Goal: Task Accomplishment & Management: Use online tool/utility

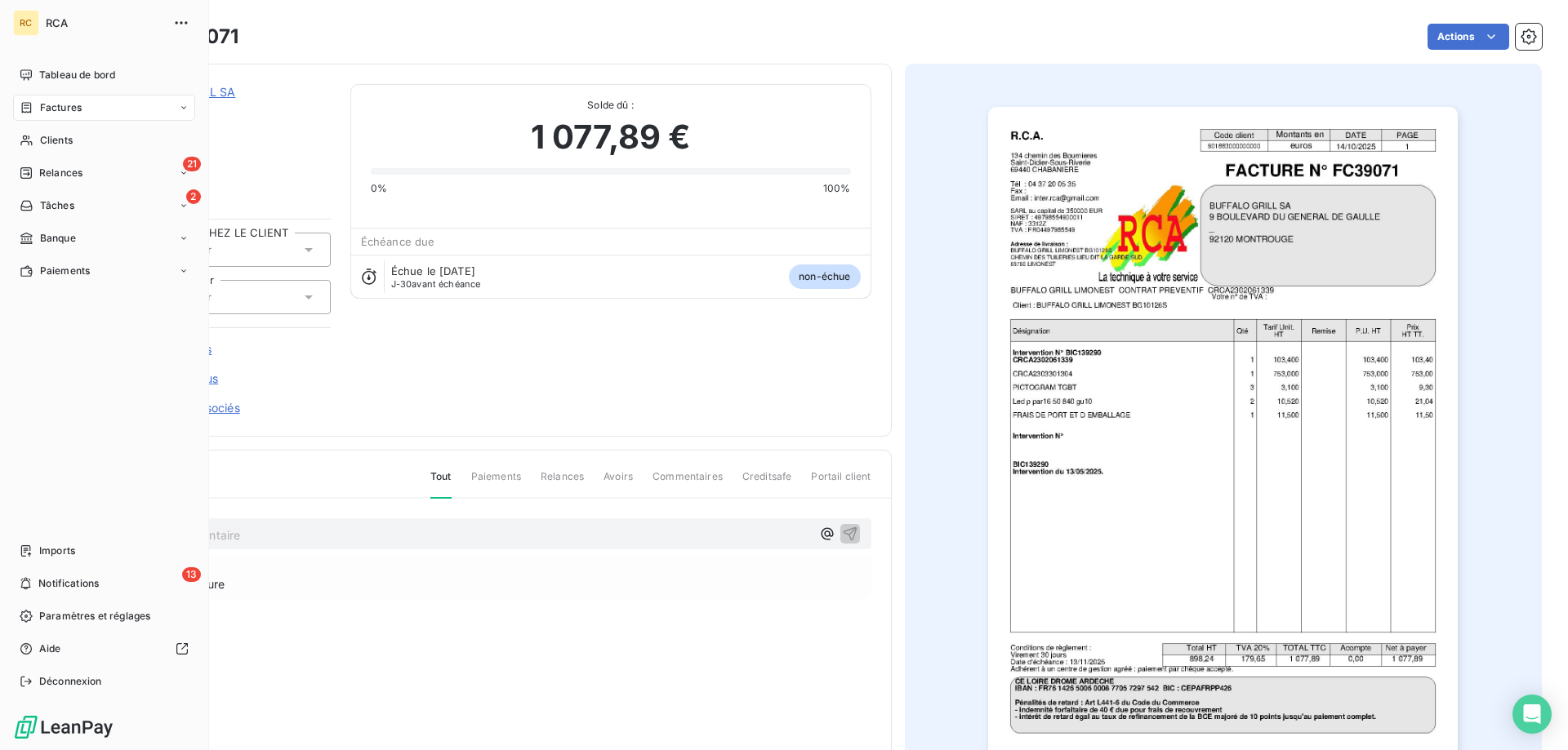
drag, startPoint x: 56, startPoint y: 108, endPoint x: 135, endPoint y: 108, distance: 79.0
click at [55, 108] on span "Factures" at bounding box center [61, 108] width 42 height 15
click at [46, 110] on span "Factures" at bounding box center [61, 108] width 42 height 15
click at [66, 139] on span "Factures" at bounding box center [60, 141] width 42 height 15
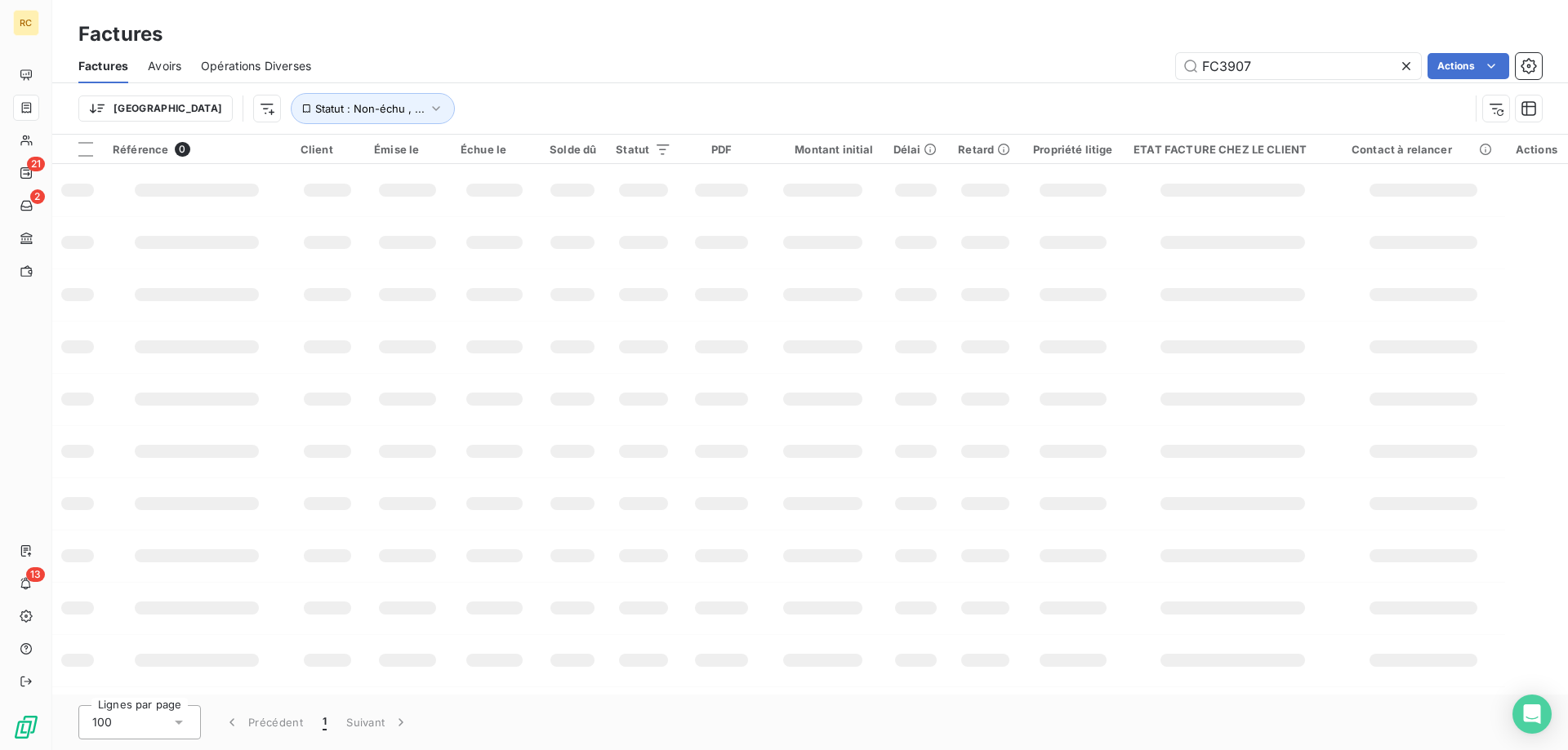
drag, startPoint x: 1270, startPoint y: 67, endPoint x: 1169, endPoint y: 65, distance: 101.0
click at [1169, 65] on div "FC3907 Actions" at bounding box center [936, 65] width 1211 height 26
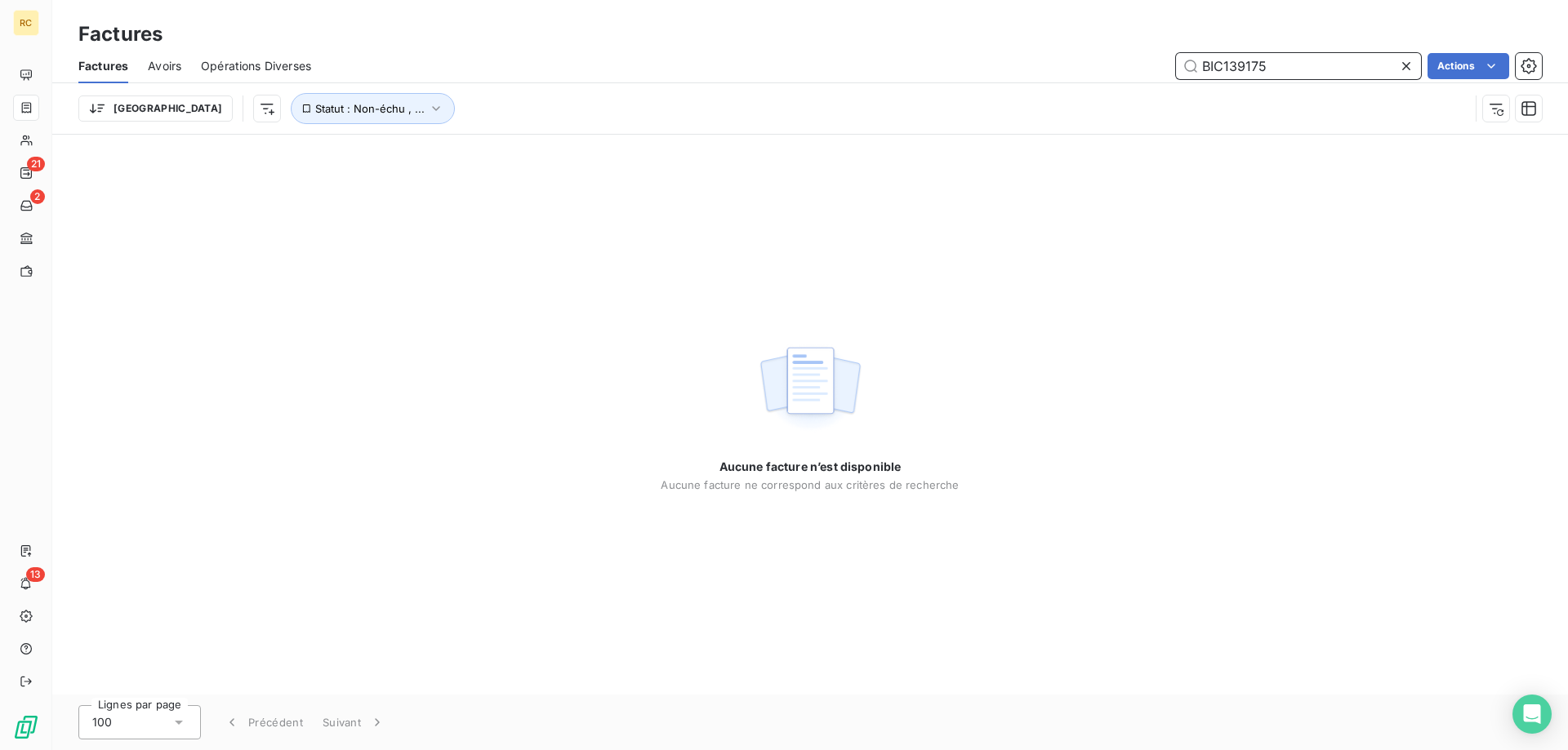
drag, startPoint x: 1271, startPoint y: 66, endPoint x: 1119, endPoint y: 62, distance: 152.1
click at [1131, 65] on div "BIC139175 Actions" at bounding box center [936, 65] width 1211 height 26
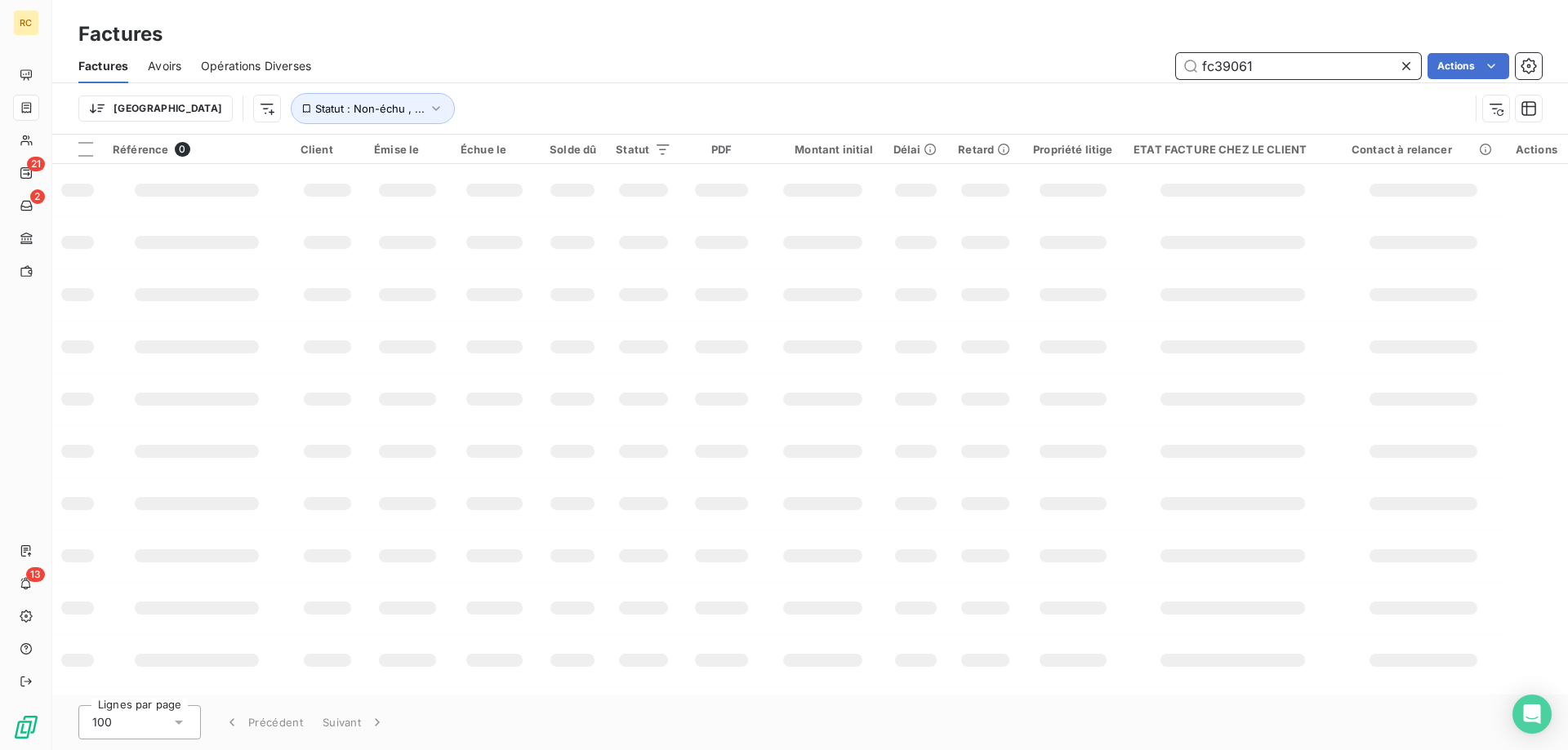
type input "fc39061"
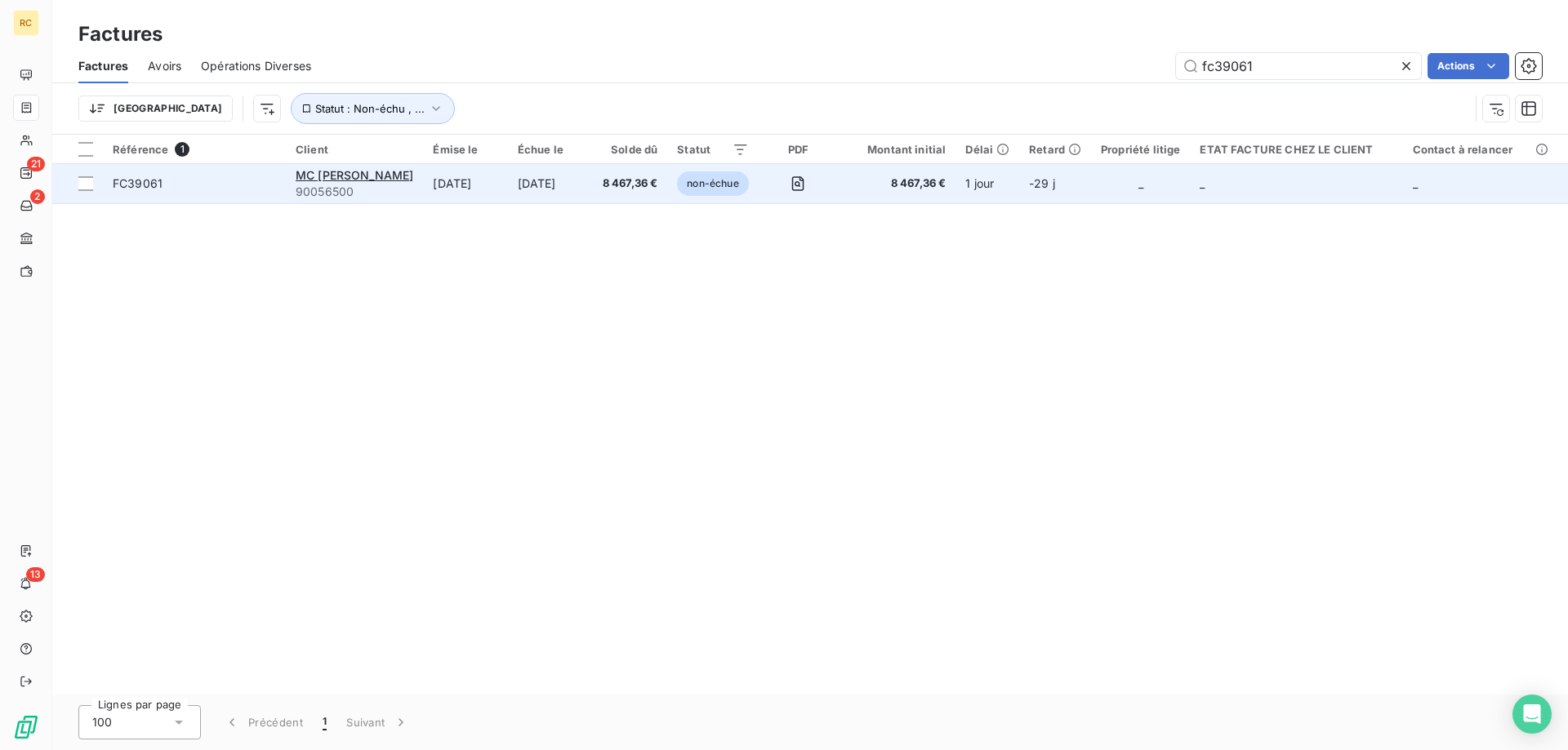
click at [119, 189] on span "FC39061" at bounding box center [137, 183] width 49 height 14
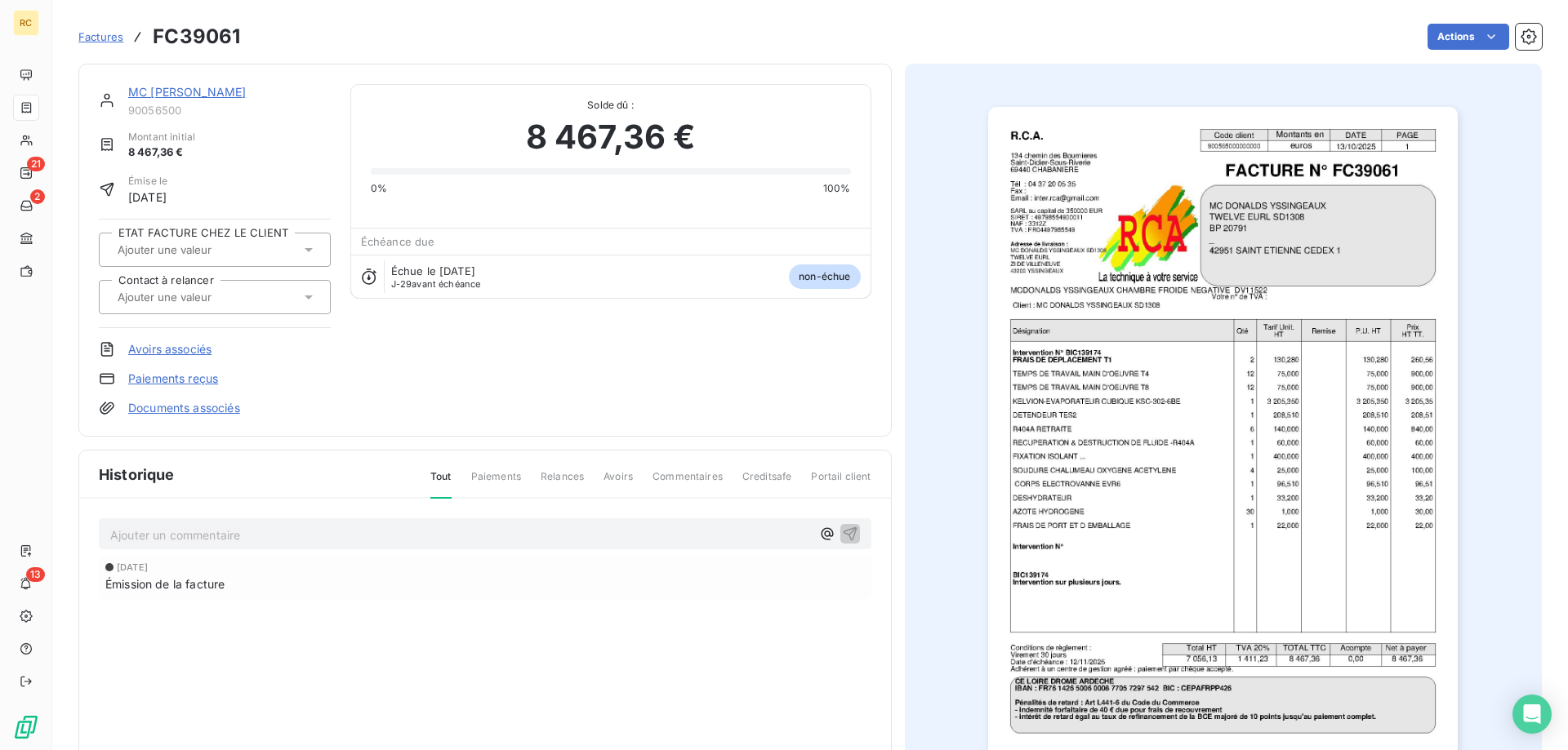
click at [152, 405] on link "Documents associés" at bounding box center [184, 407] width 111 height 16
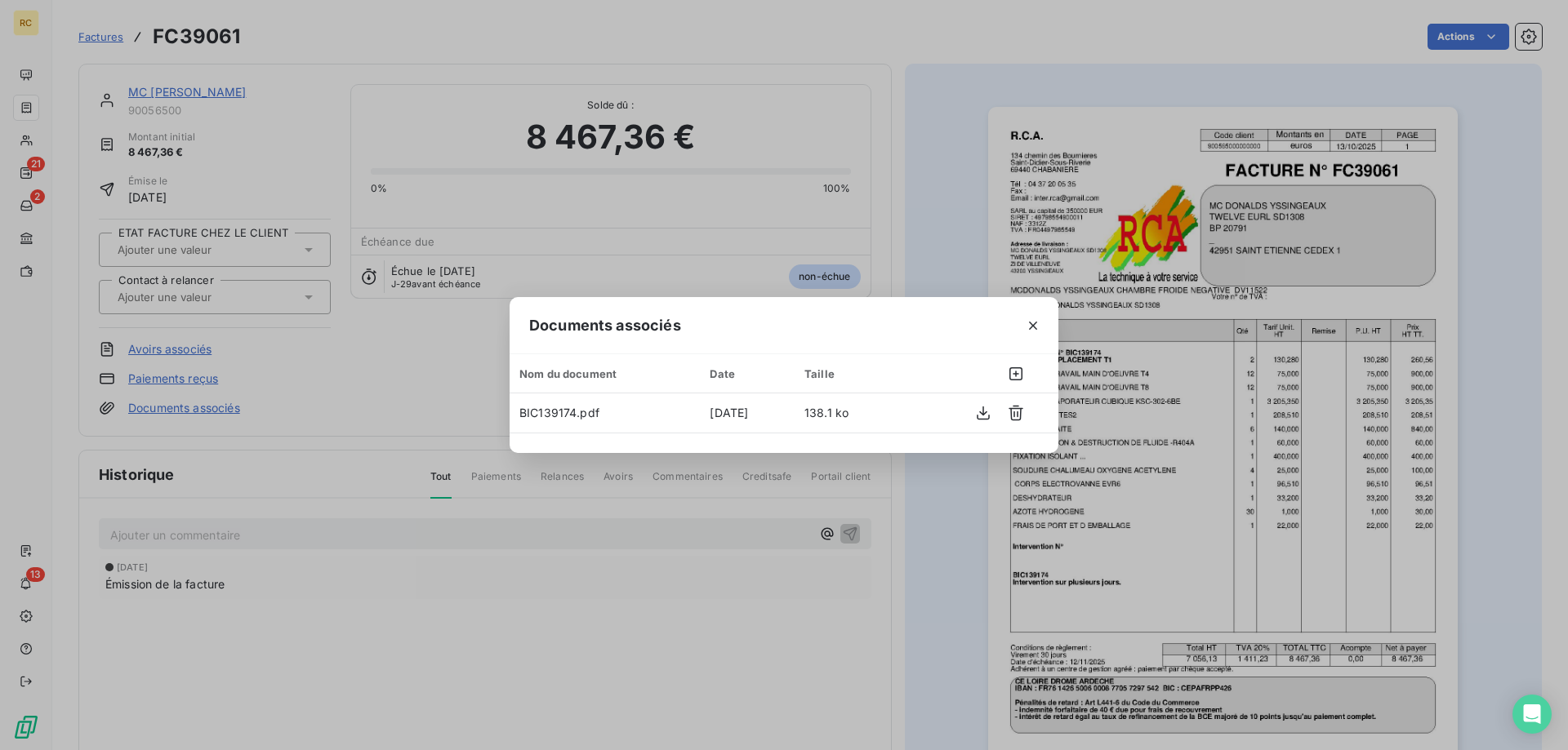
click at [894, 152] on div "Documents associés Nom du document Date Taille BIC139174.pdf 13 oct. 2025 138.1…" at bounding box center [784, 375] width 1568 height 750
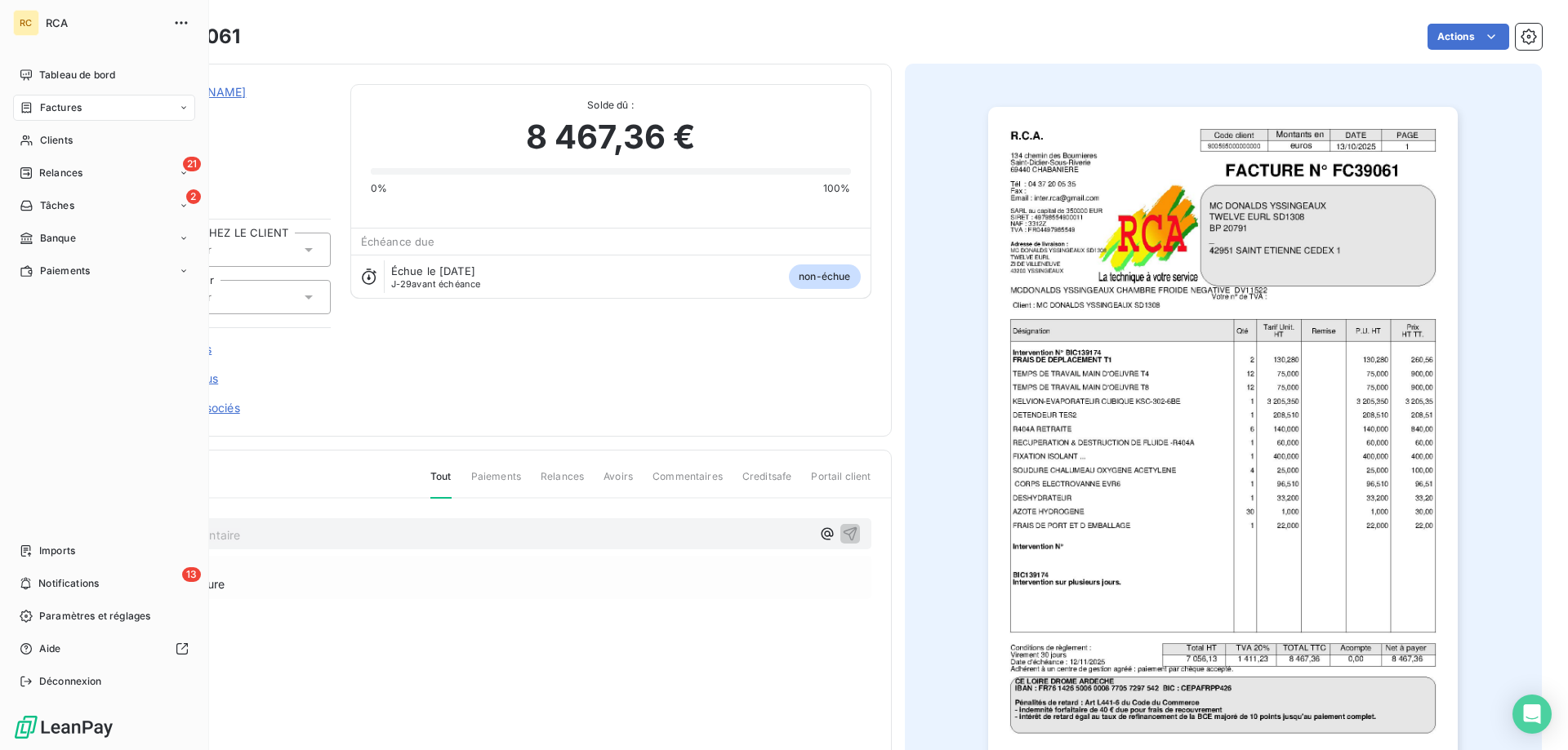
click at [60, 107] on span "Factures" at bounding box center [61, 108] width 42 height 15
click at [46, 108] on span "Factures" at bounding box center [61, 108] width 42 height 15
click at [57, 102] on span "Factures" at bounding box center [61, 108] width 42 height 15
drag, startPoint x: 71, startPoint y: 137, endPoint x: 60, endPoint y: 136, distance: 11.0
click at [70, 137] on span "Factures" at bounding box center [60, 141] width 42 height 15
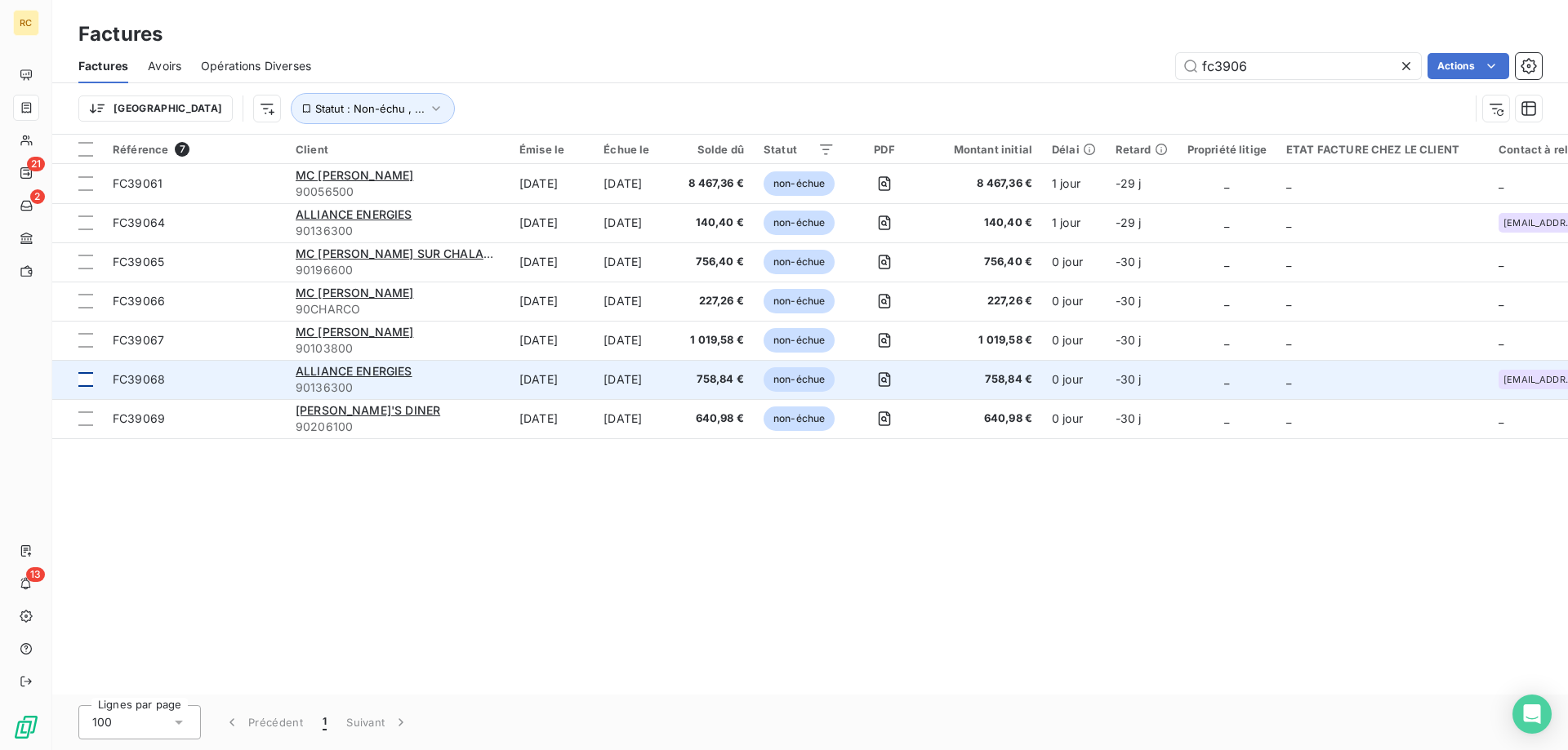
type input "fc3906"
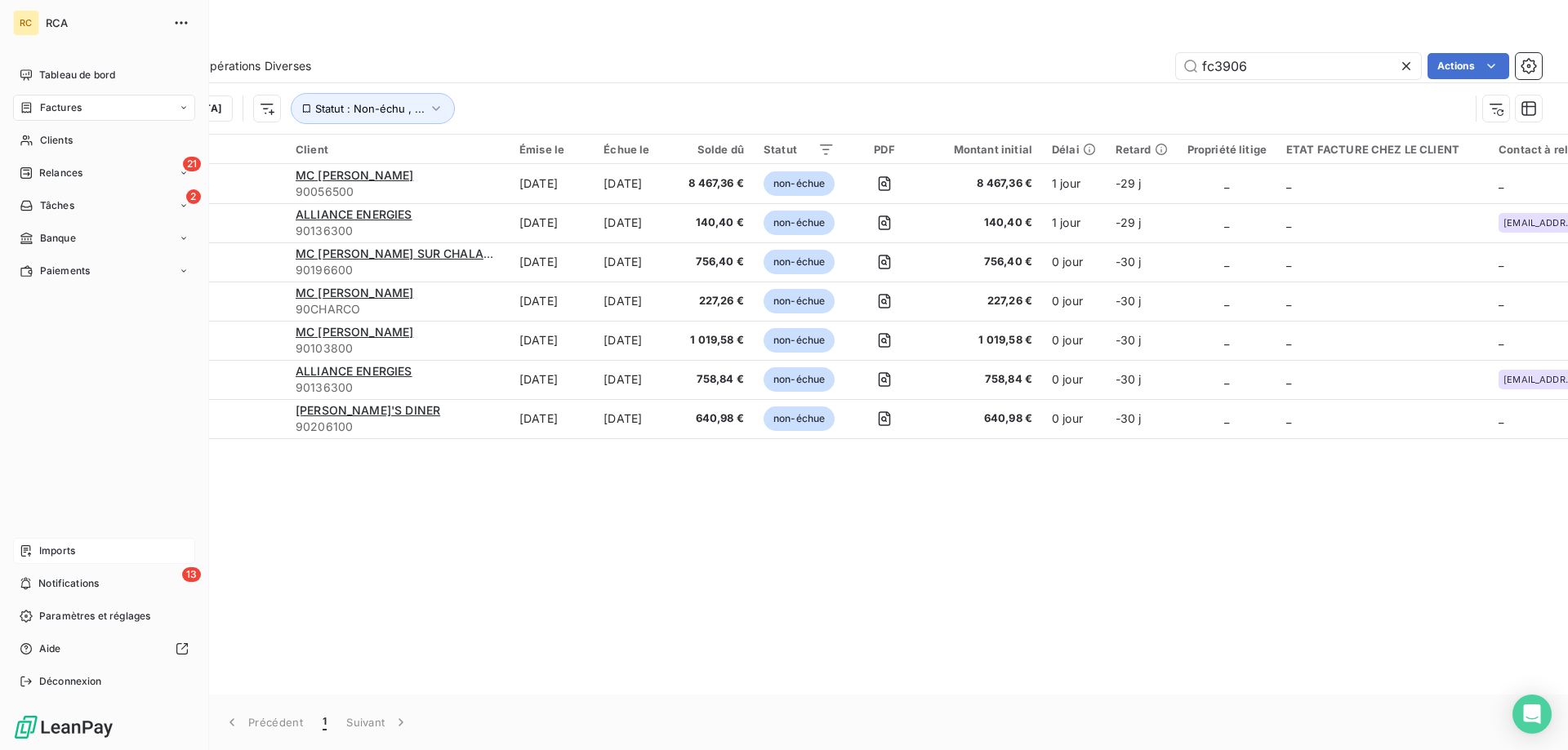
click at [44, 547] on span "Imports" at bounding box center [57, 551] width 36 height 15
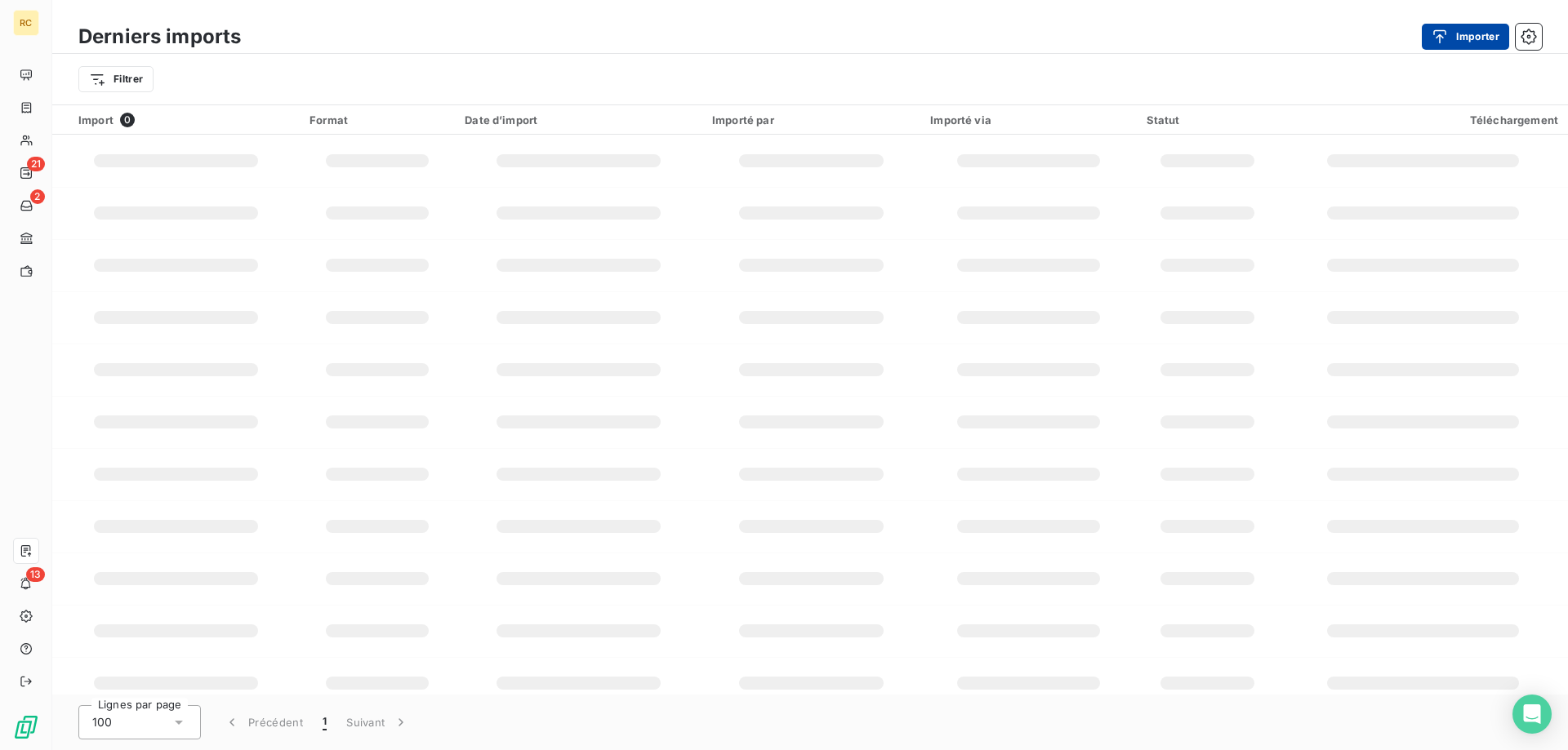
click at [1486, 33] on button "Importer" at bounding box center [1465, 36] width 87 height 26
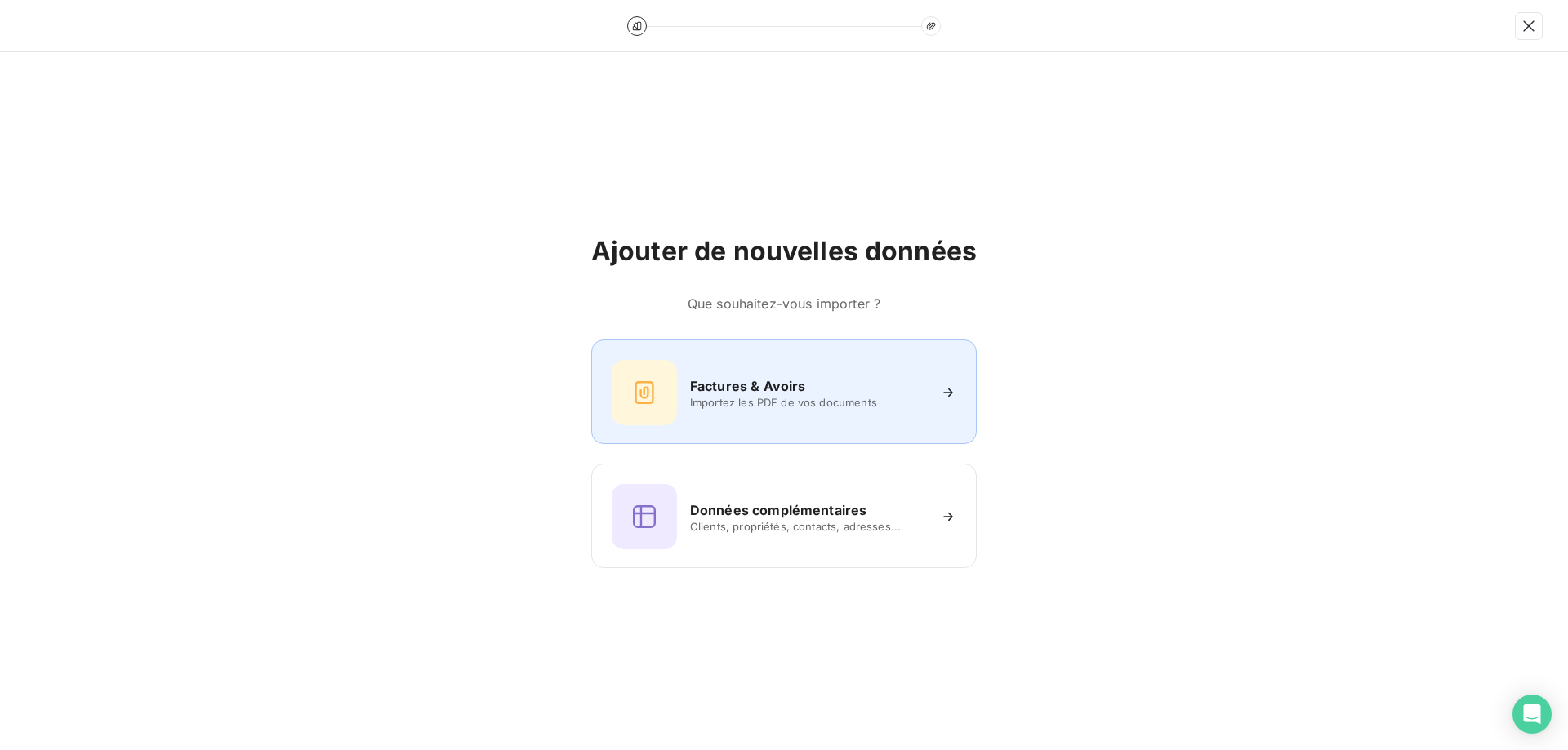
click at [717, 398] on span "Importez les PDF de vos documents" at bounding box center [808, 403] width 237 height 13
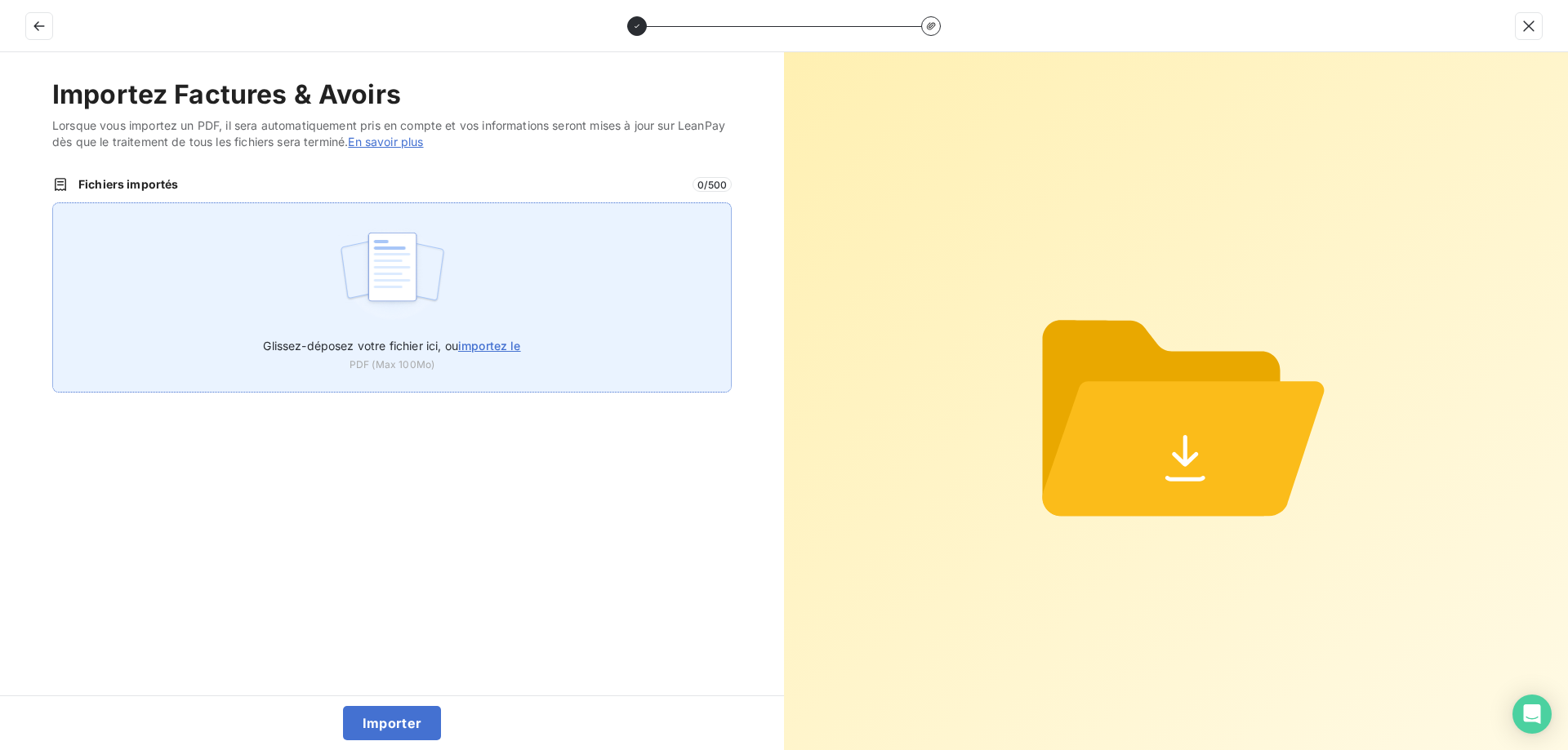
click at [503, 345] on span "importez le" at bounding box center [489, 345] width 63 height 14
click at [53, 204] on input "Glissez-déposez votre fichier ici, ou importez le" at bounding box center [52, 203] width 1 height 1
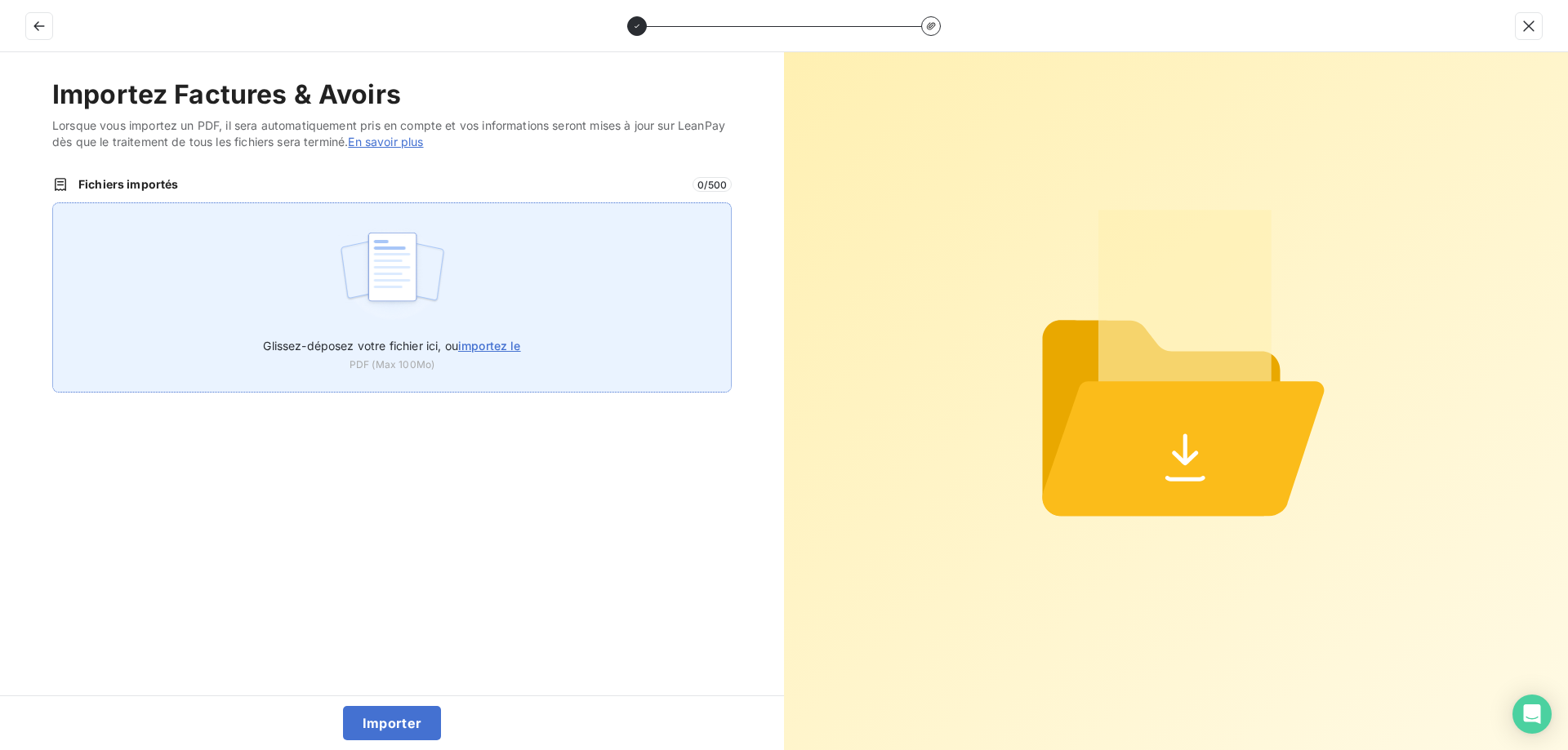
type input "C:\fakepath\FC39062.pdf"
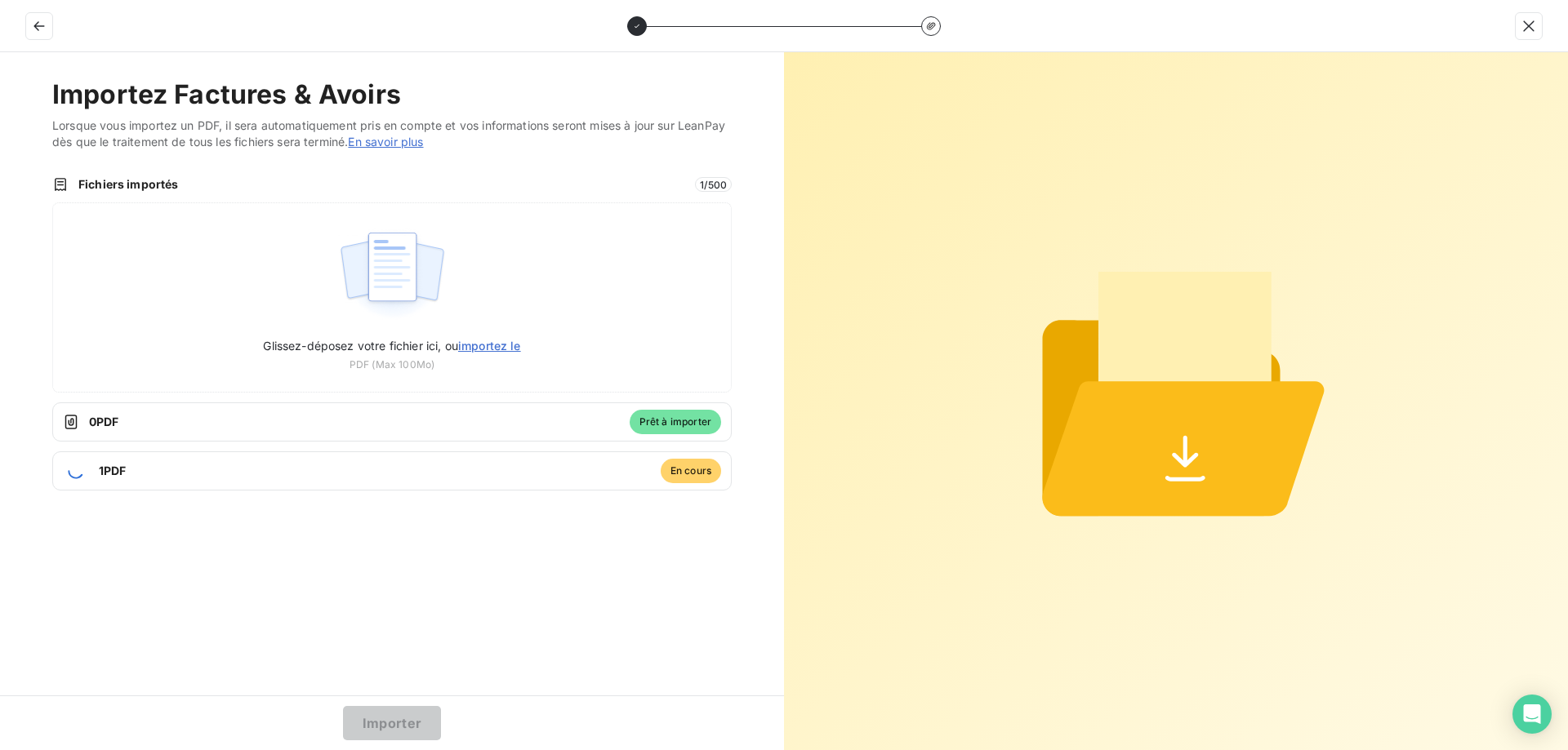
click at [397, 727] on button "Importer" at bounding box center [392, 723] width 99 height 34
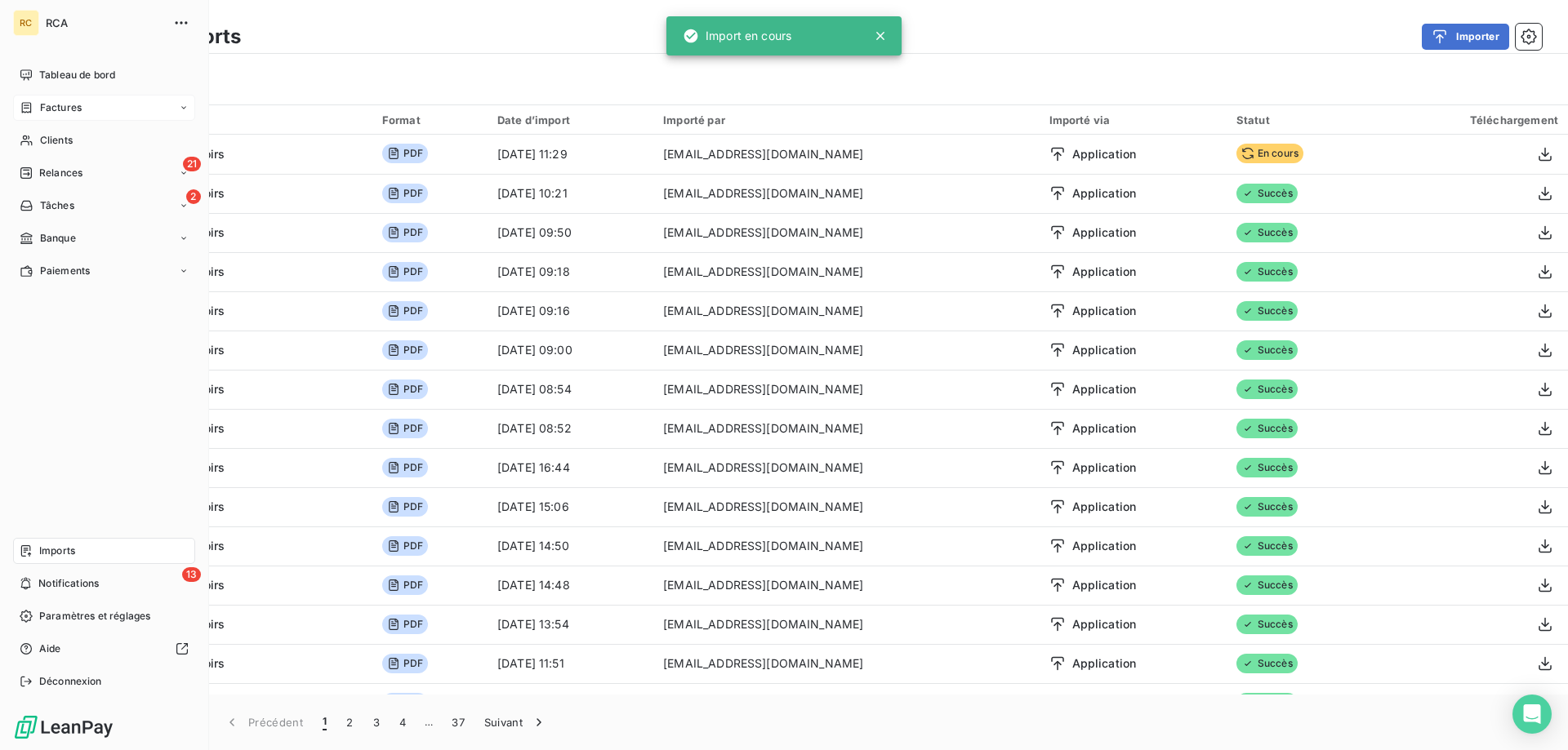
click at [49, 107] on span "Factures" at bounding box center [61, 108] width 42 height 15
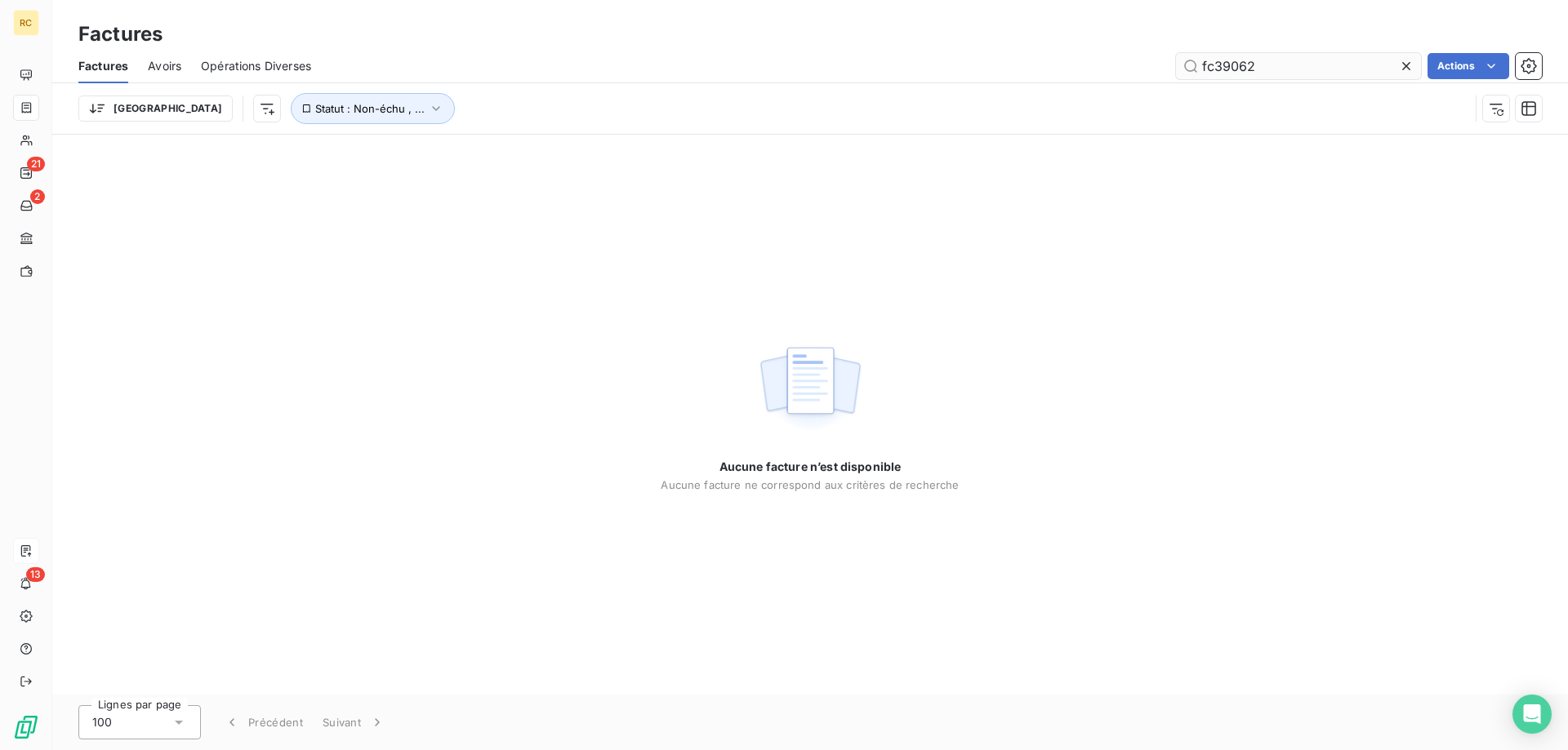
type input "fc3906"
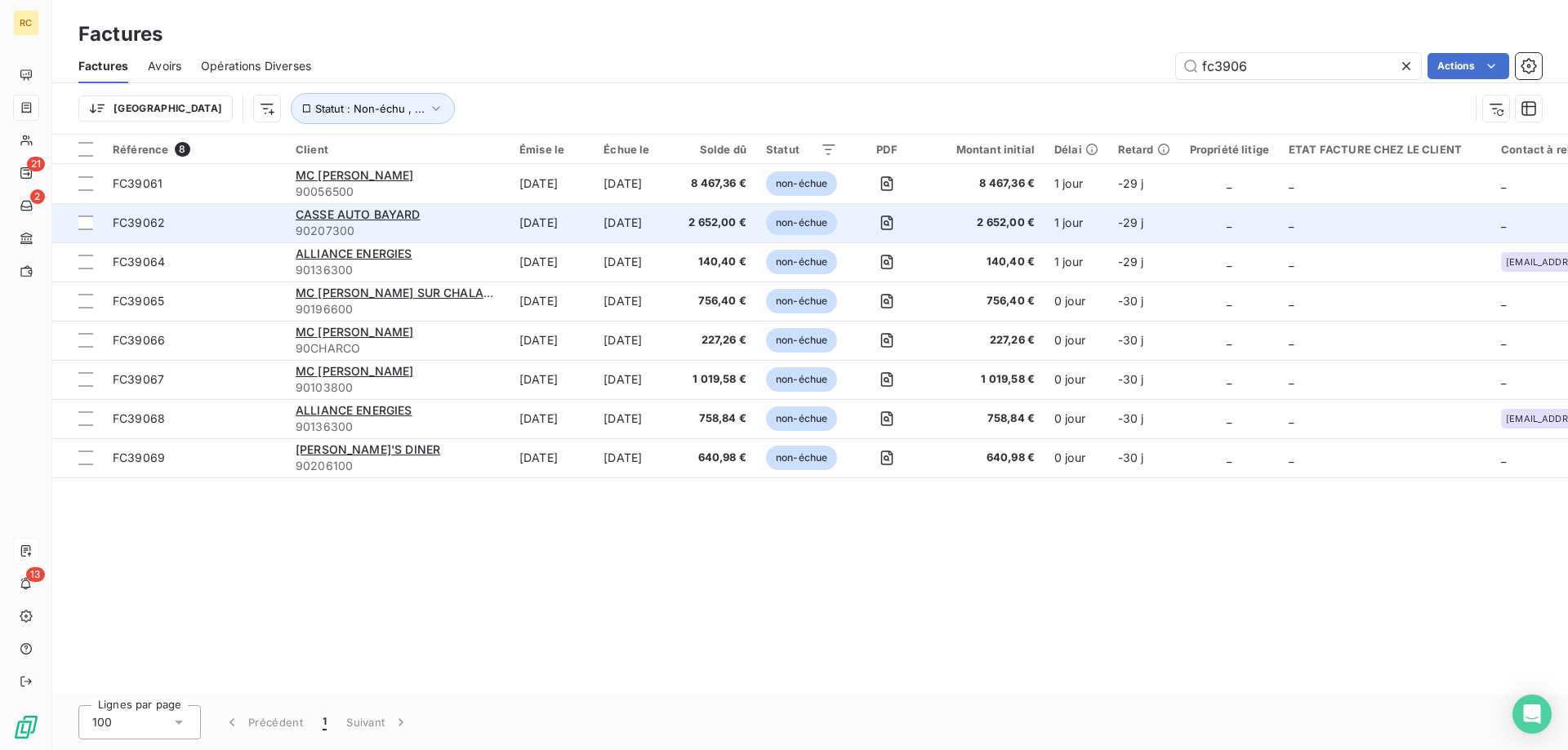
click at [160, 224] on span "FC39062" at bounding box center [138, 222] width 52 height 14
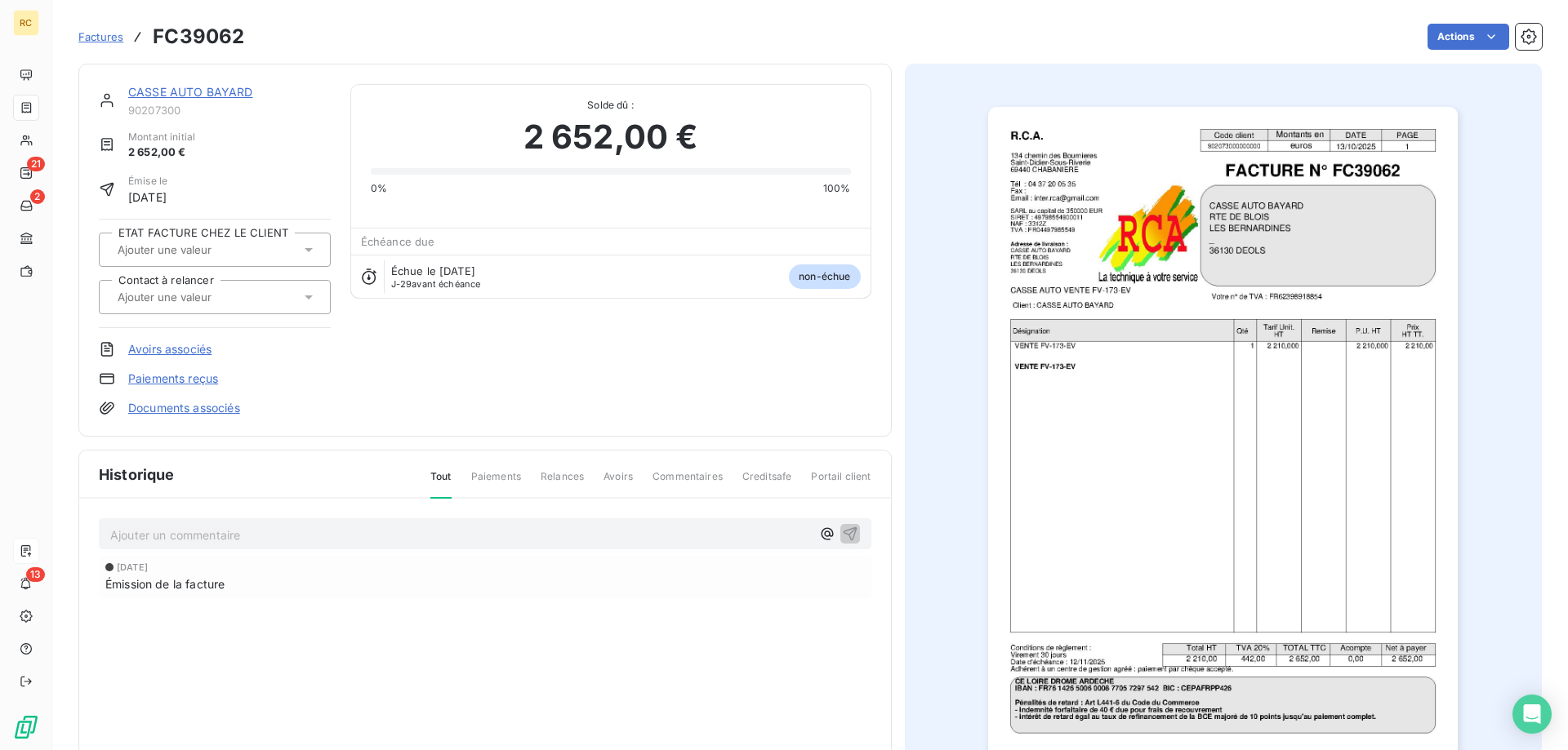
click at [212, 91] on link "CASSE AUTO BAYARD" at bounding box center [190, 91] width 125 height 14
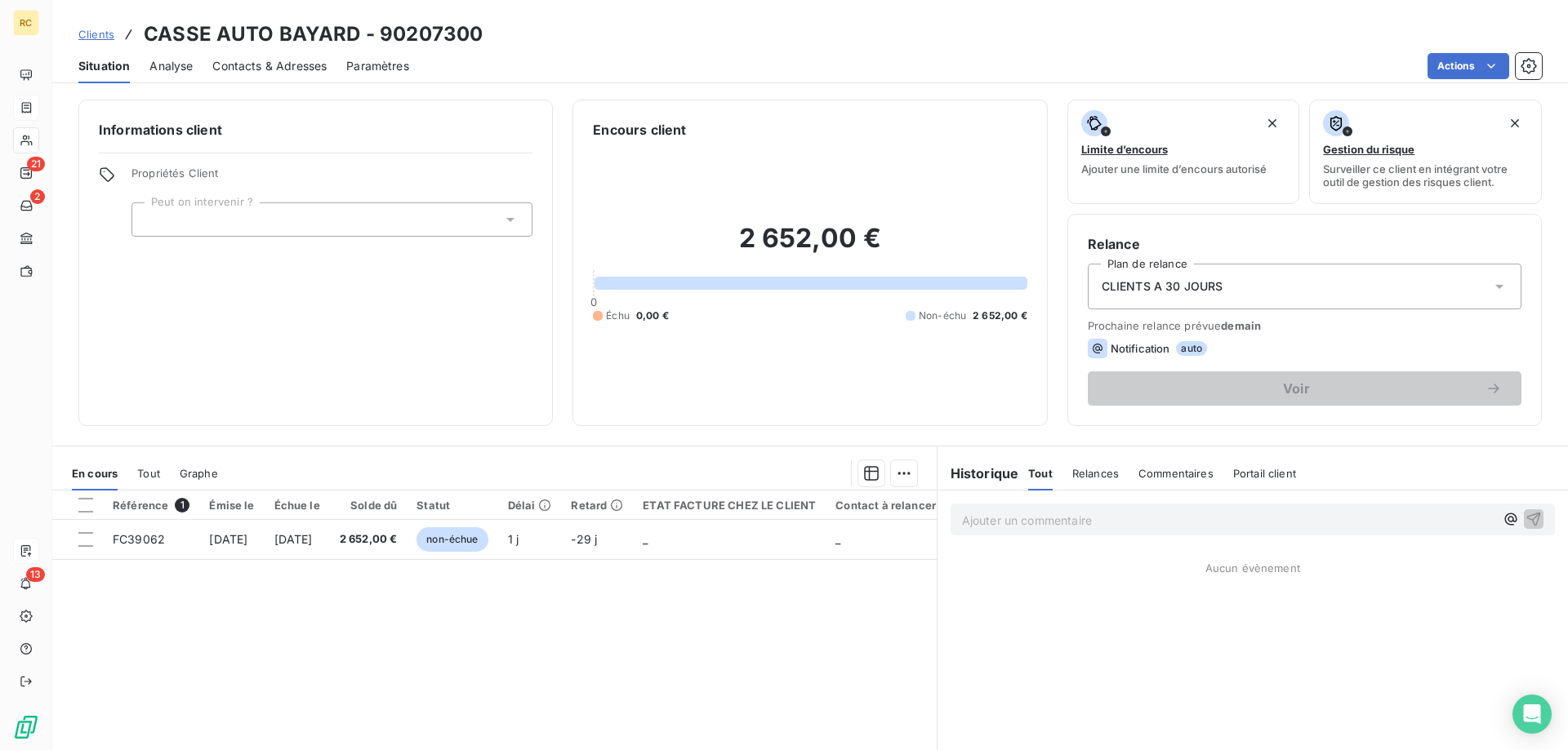
click at [276, 68] on span "Contacts & Adresses" at bounding box center [269, 65] width 114 height 16
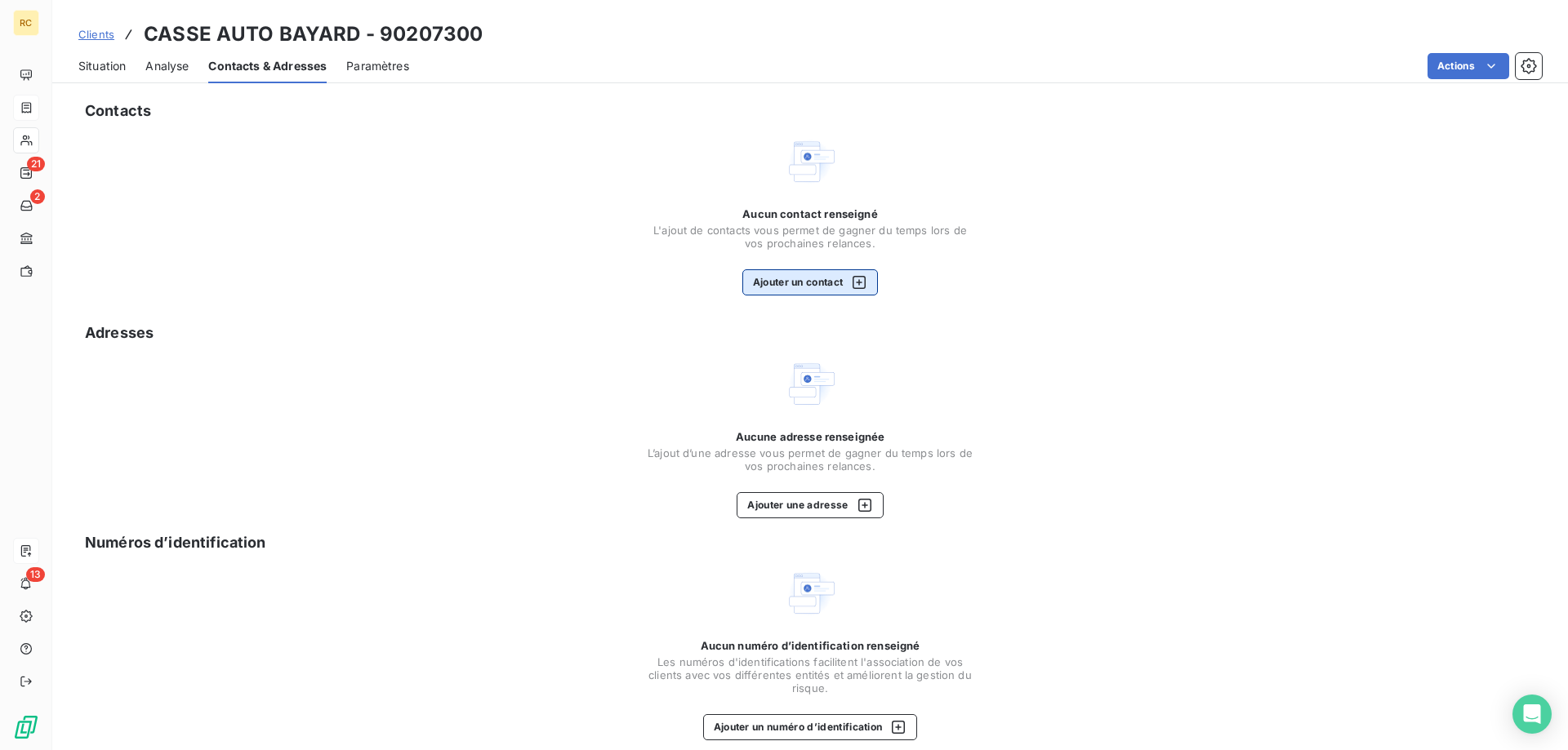
click at [781, 282] on button "Ajouter un contact" at bounding box center [810, 282] width 137 height 26
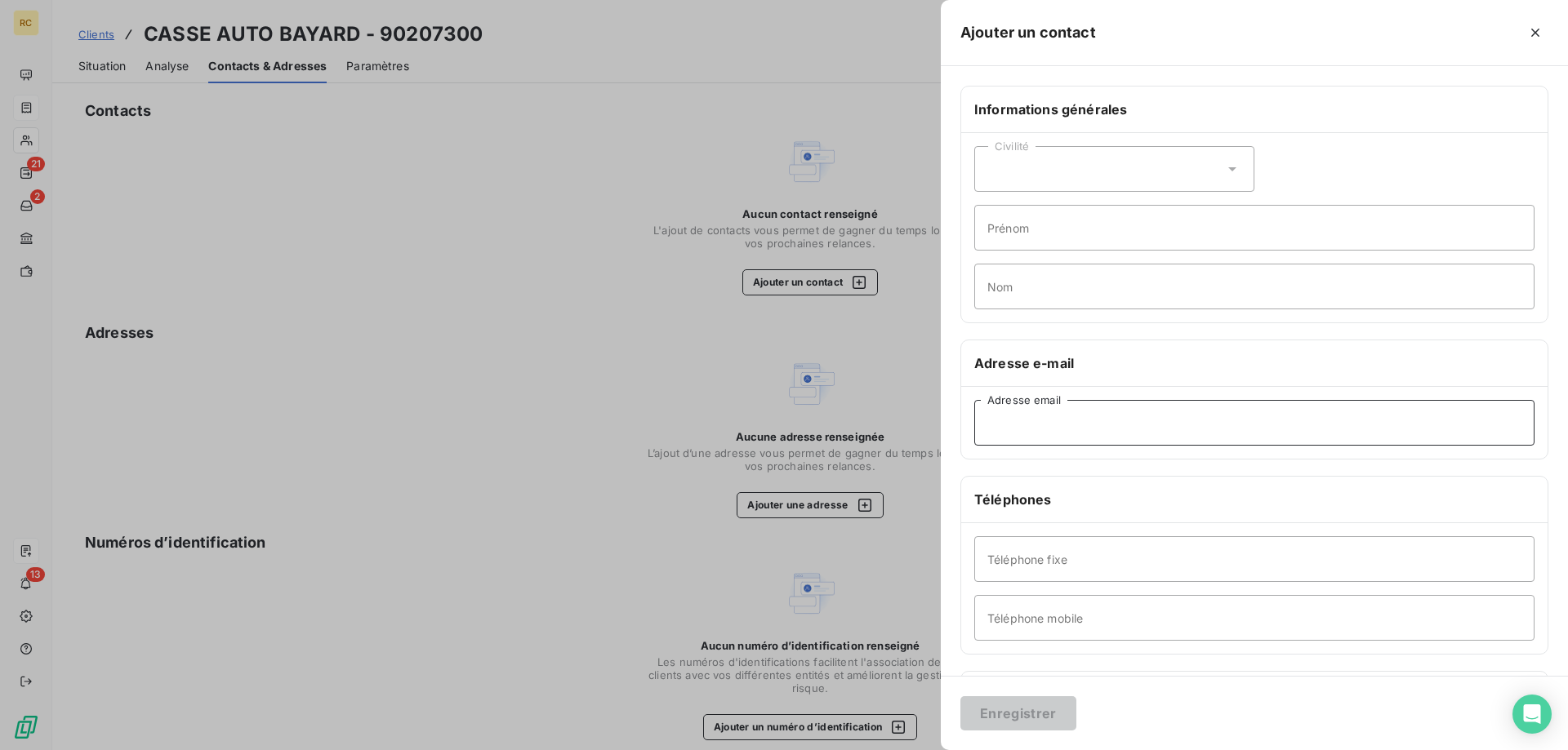
click at [993, 421] on input "Adresse email" at bounding box center [1254, 422] width 560 height 46
paste input "casseautobayard@orange.fr"
type input "casseautobayard@orange.fr"
drag, startPoint x: 1004, startPoint y: 712, endPoint x: 996, endPoint y: 709, distance: 8.5
click at [1003, 712] on button "Enregistrer" at bounding box center [1018, 713] width 116 height 34
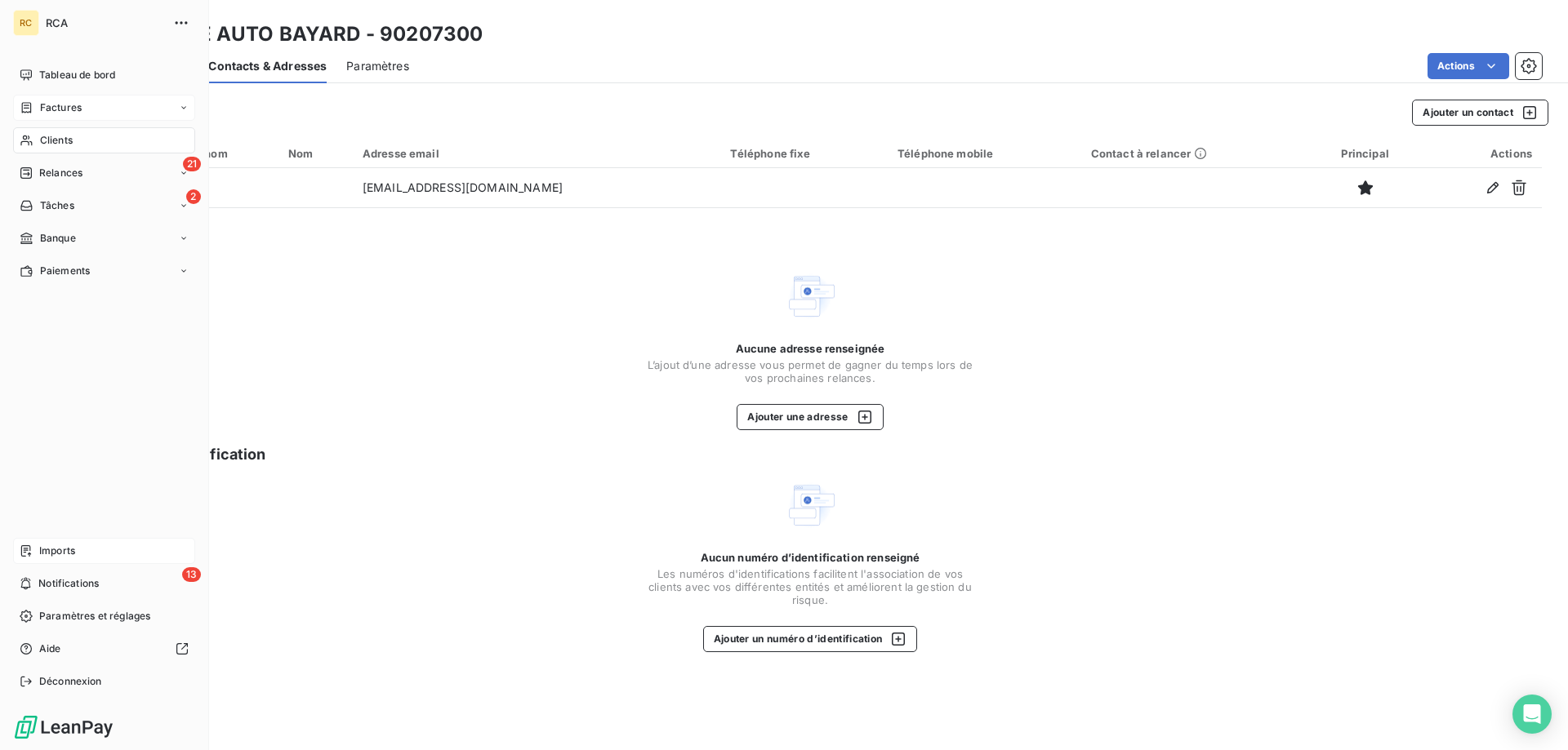
click at [51, 551] on span "Imports" at bounding box center [57, 551] width 36 height 15
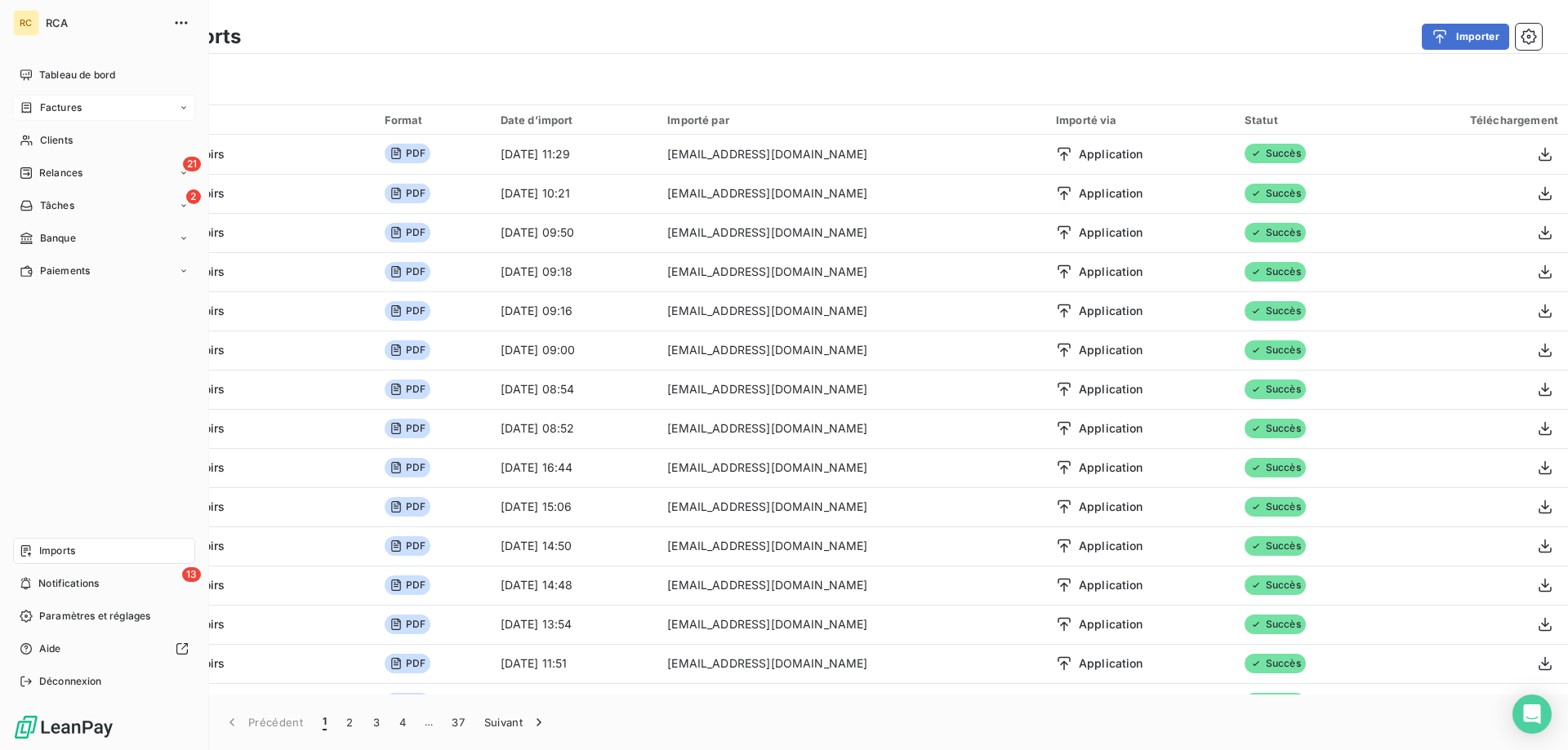
click at [35, 103] on div "Factures" at bounding box center [50, 108] width 62 height 15
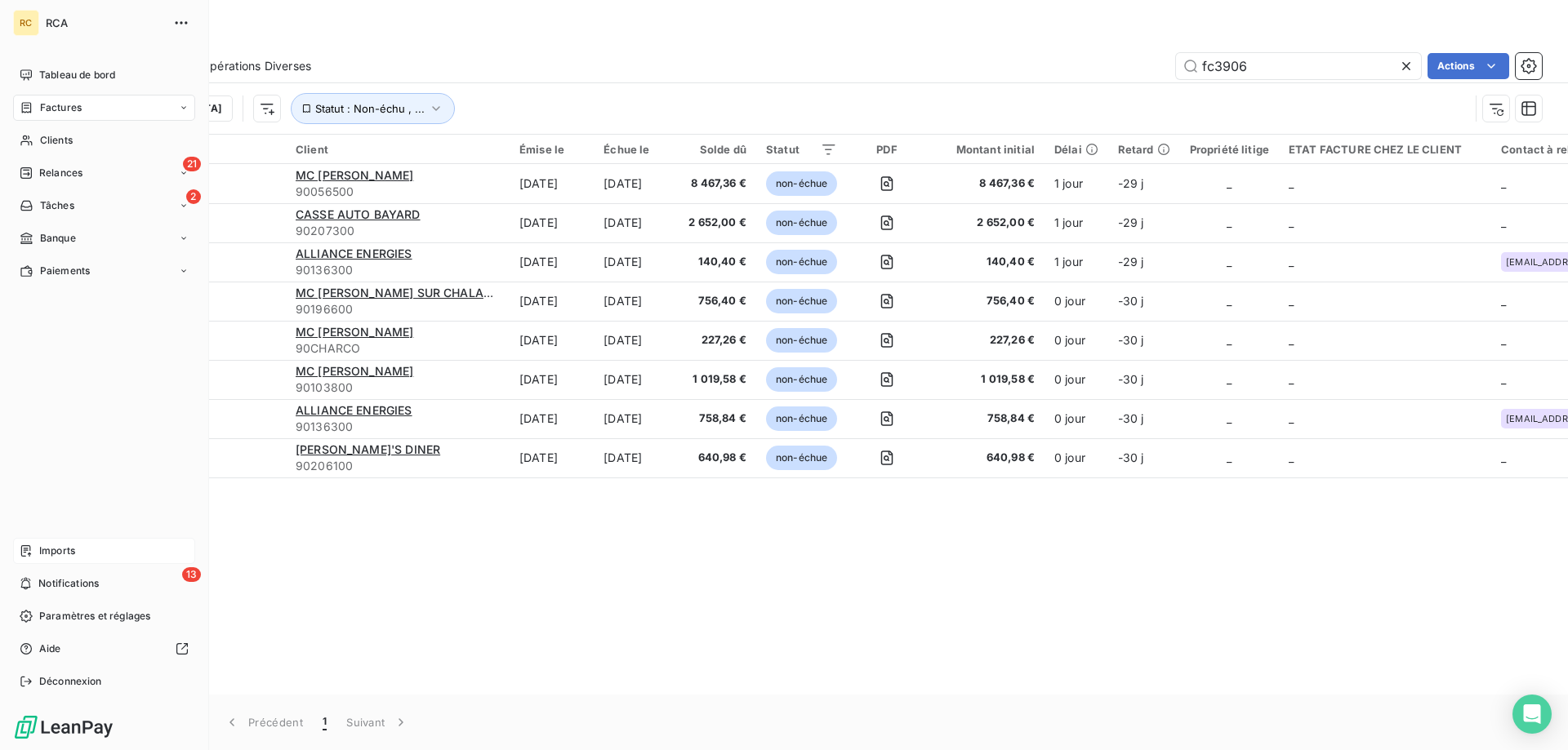
click at [31, 556] on icon at bounding box center [26, 551] width 13 height 13
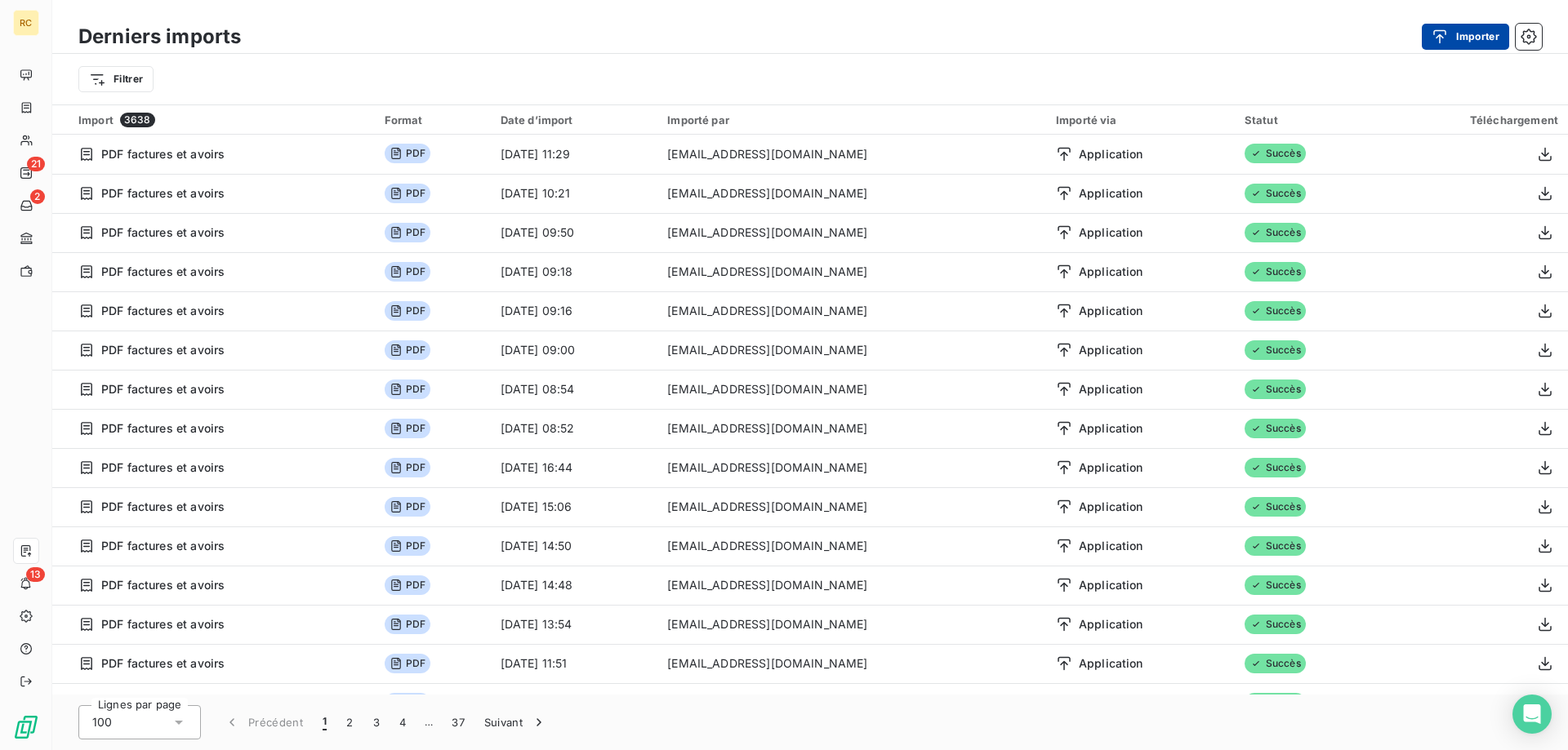
click at [1462, 40] on button "Importer" at bounding box center [1465, 36] width 87 height 26
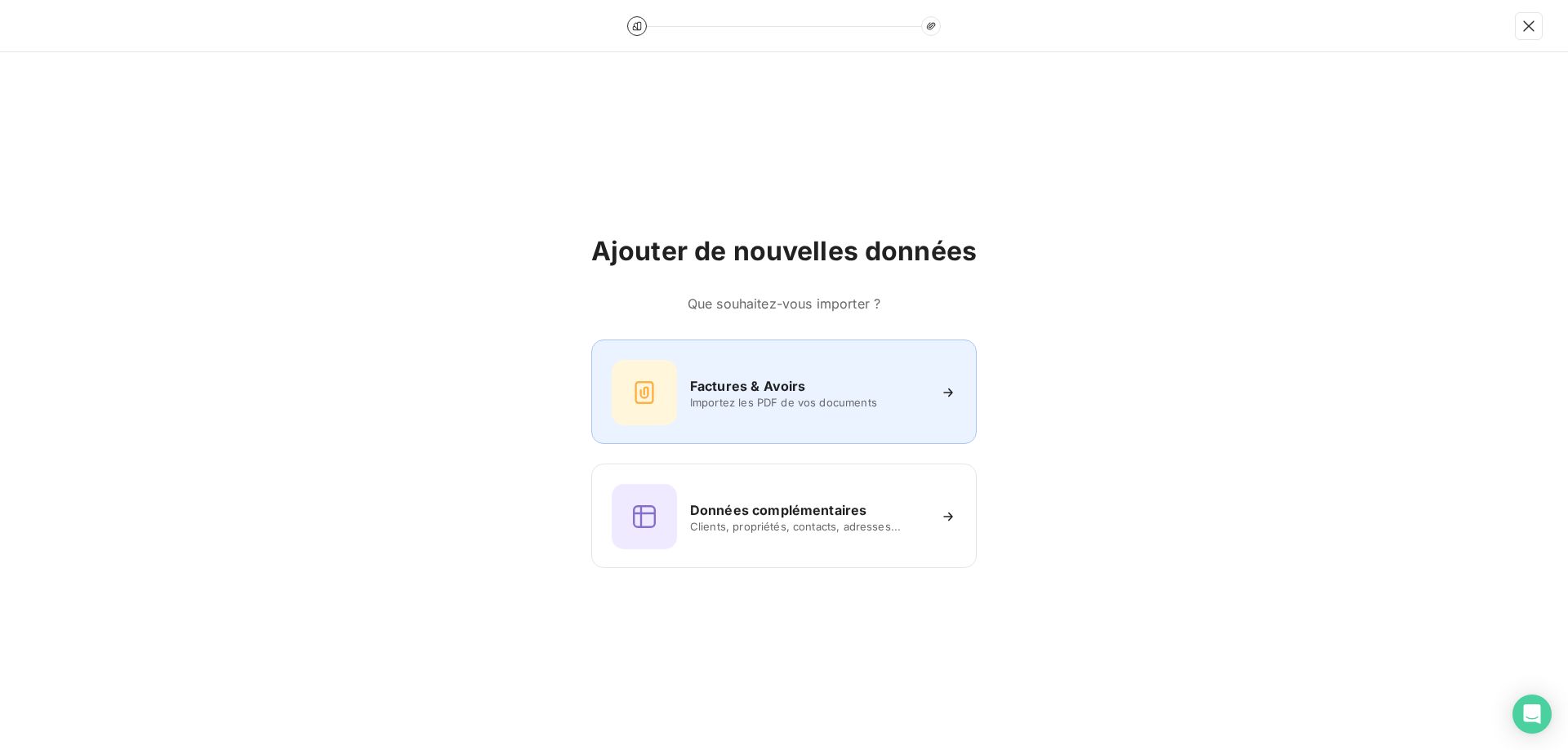
click at [768, 384] on h6 "Factures & Avoirs" at bounding box center [748, 385] width 116 height 19
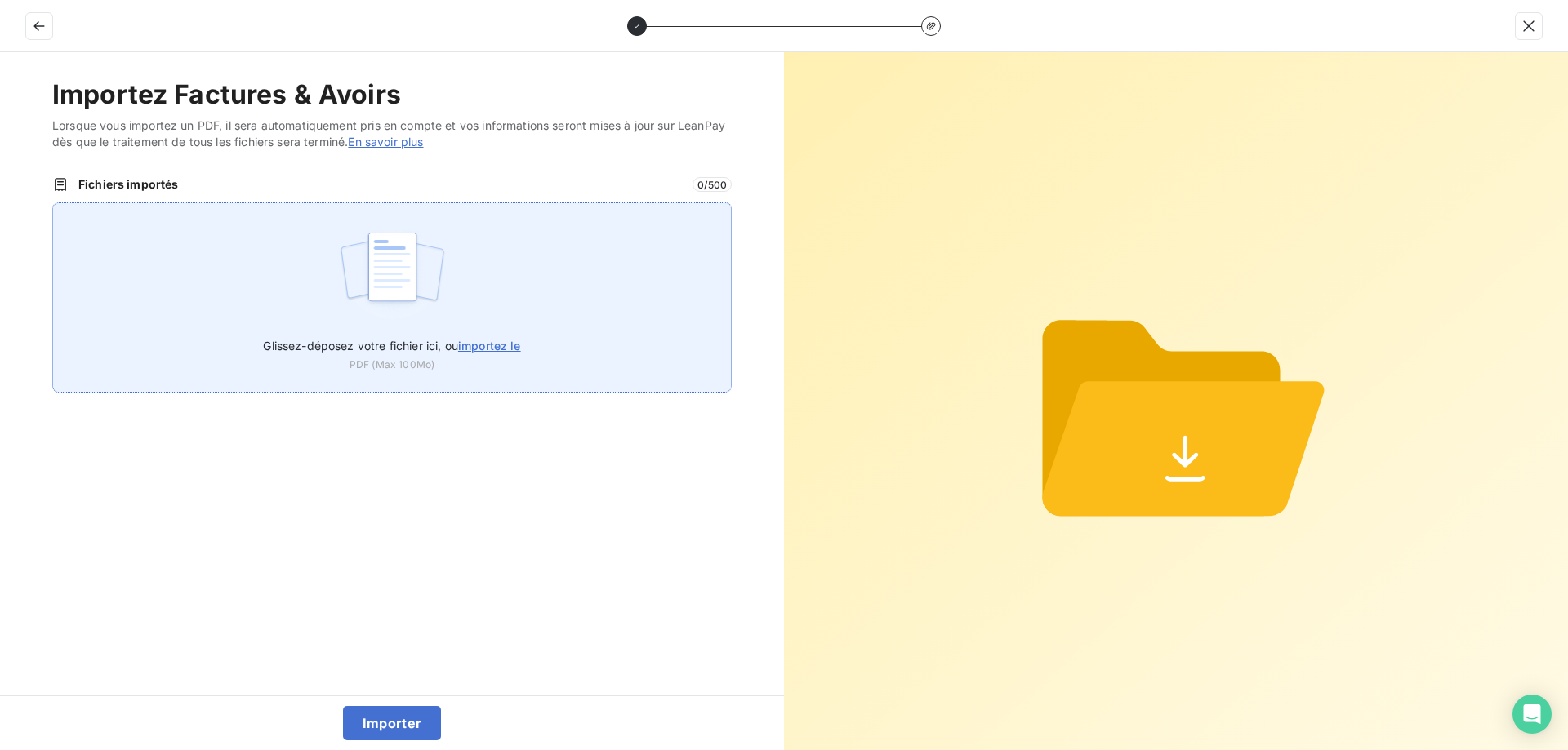
click at [492, 352] on span "importez le" at bounding box center [489, 345] width 63 height 14
click at [53, 204] on input "Glissez-déposez votre fichier ici, ou importez le" at bounding box center [52, 203] width 1 height 1
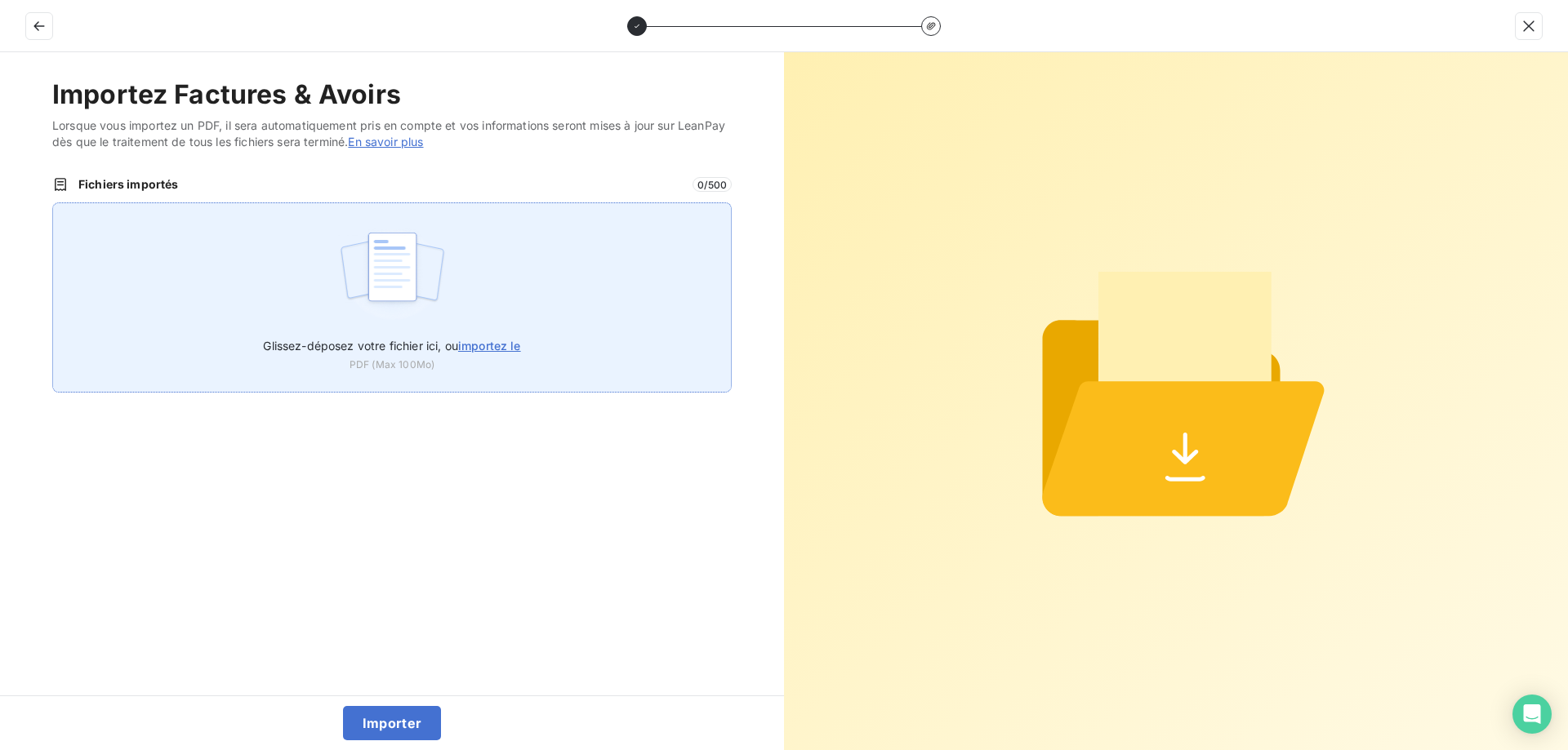
type input "C:\fakepath\FC39063.pdf"
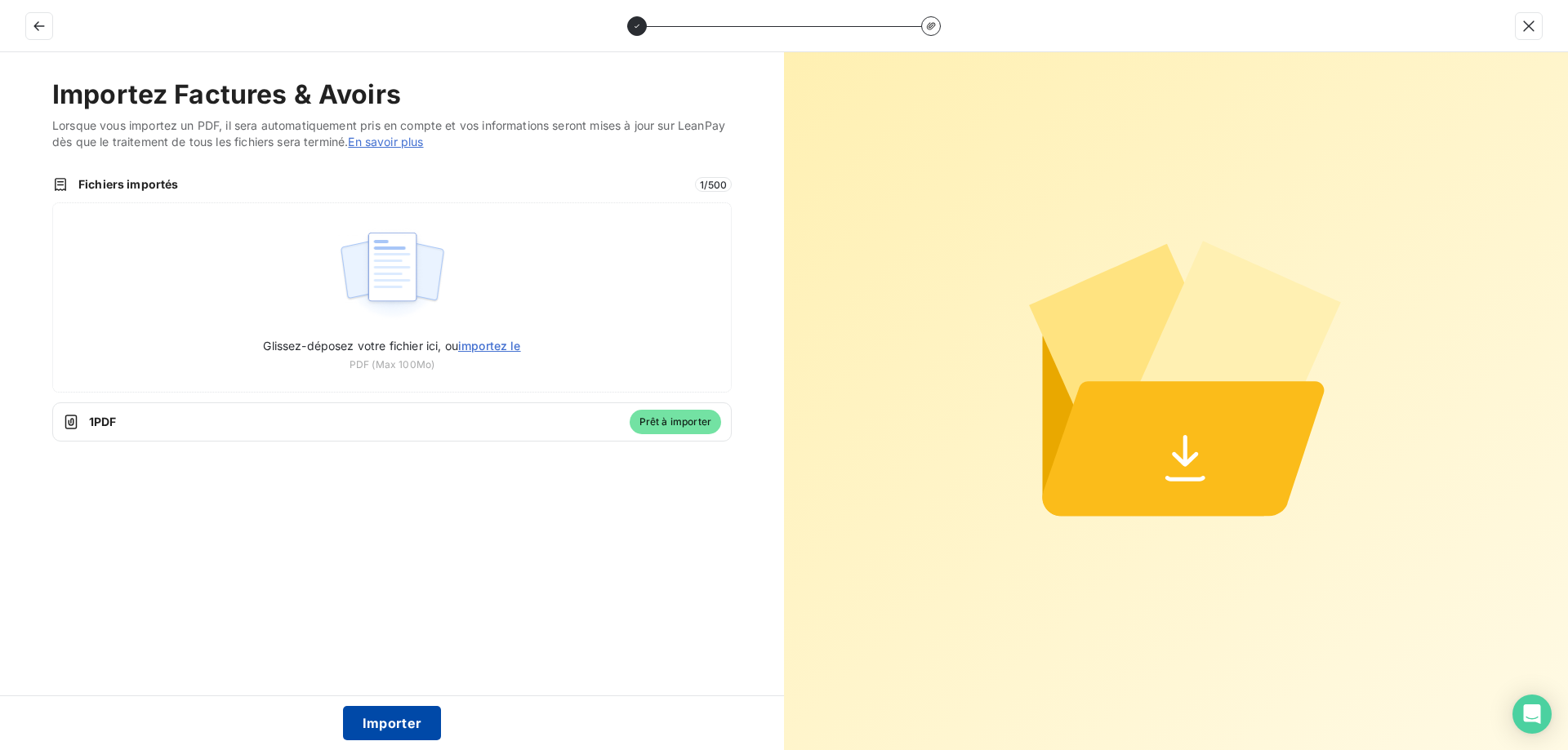
drag, startPoint x: 383, startPoint y: 711, endPoint x: 373, endPoint y: 710, distance: 10.0
click at [382, 712] on button "Importer" at bounding box center [392, 723] width 99 height 34
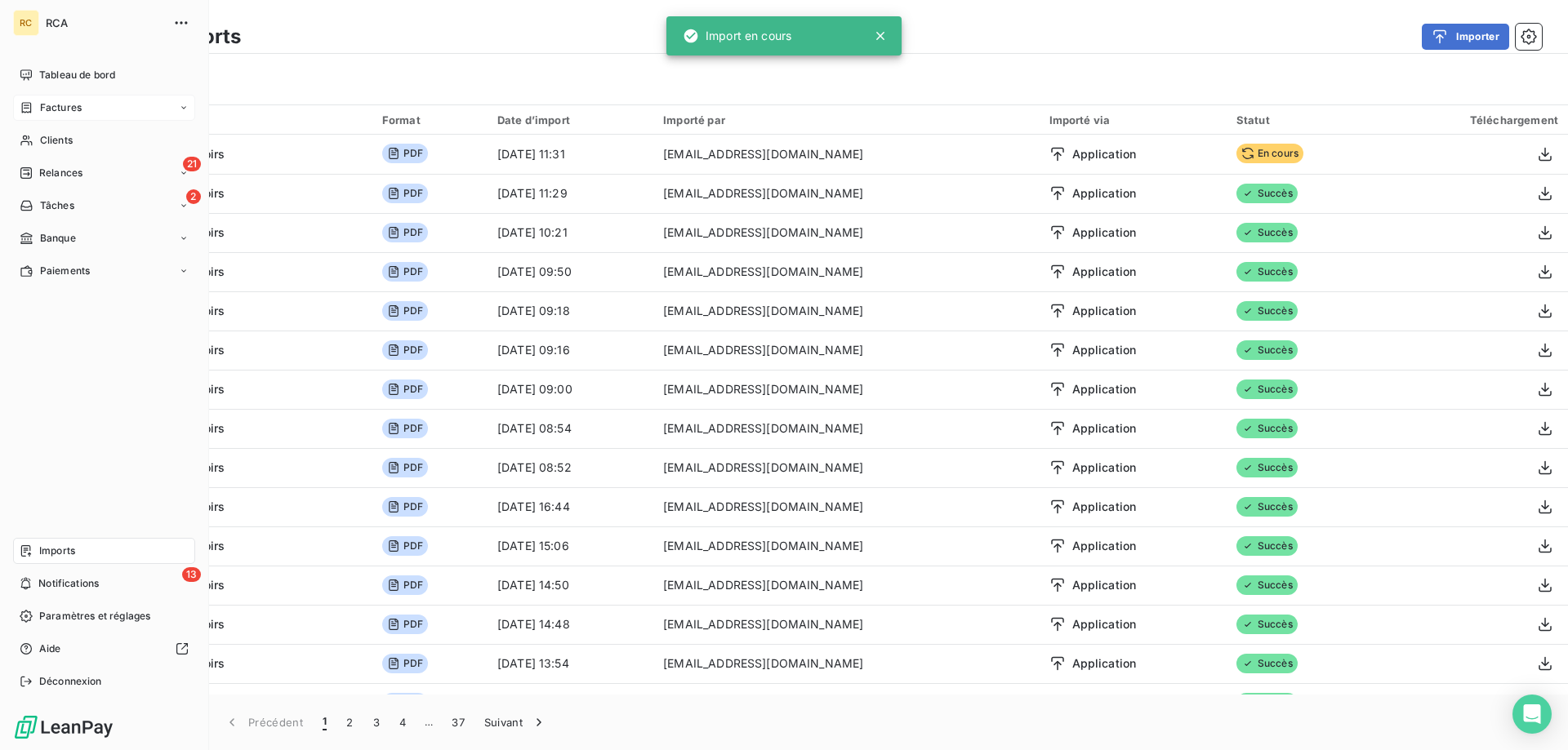
click at [60, 105] on span "Factures" at bounding box center [61, 108] width 42 height 15
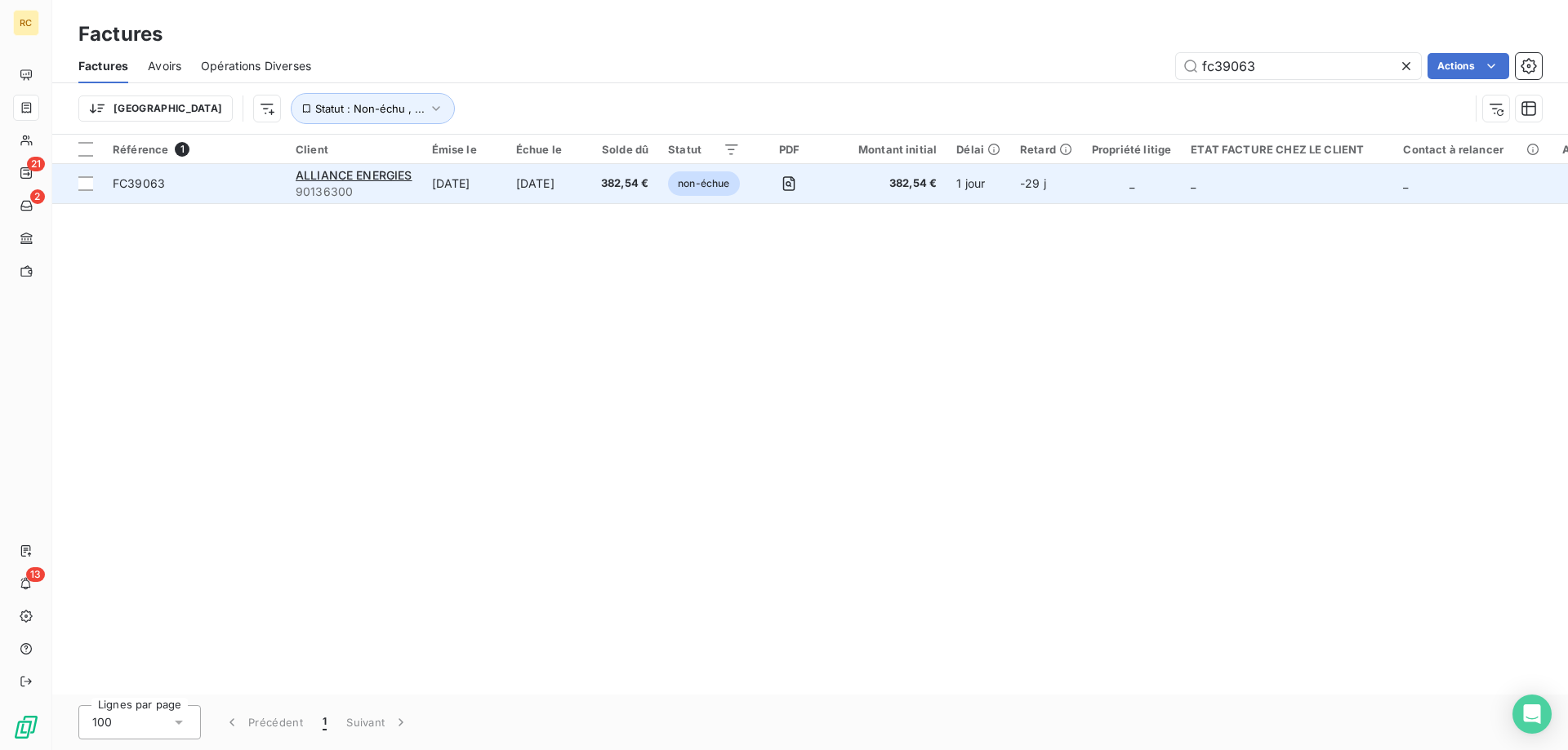
type input "fc39063"
click at [147, 186] on span "FC39063" at bounding box center [138, 183] width 52 height 14
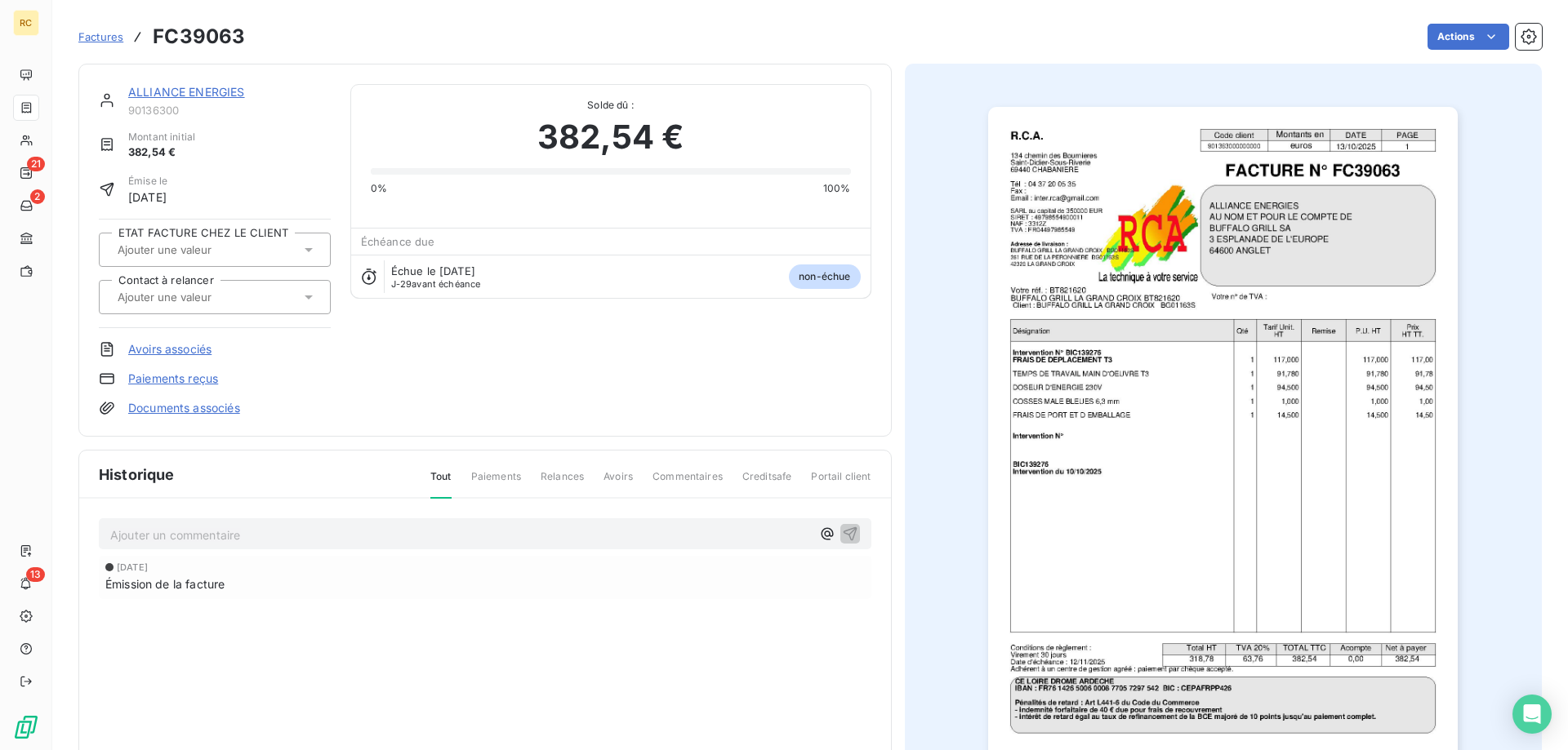
click at [199, 414] on link "Documents associés" at bounding box center [184, 407] width 111 height 16
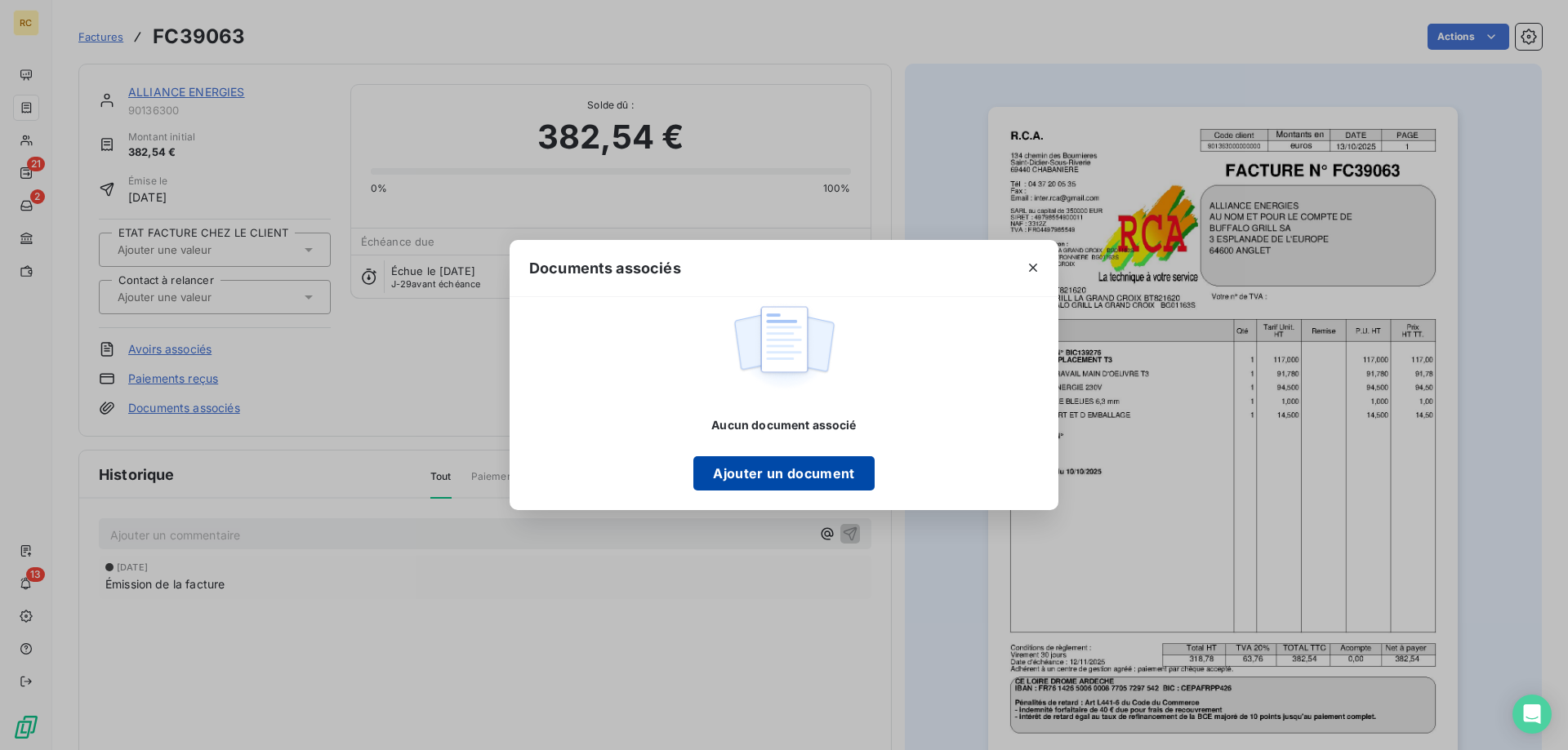
click at [725, 470] on button "Ajouter un document" at bounding box center [783, 473] width 180 height 34
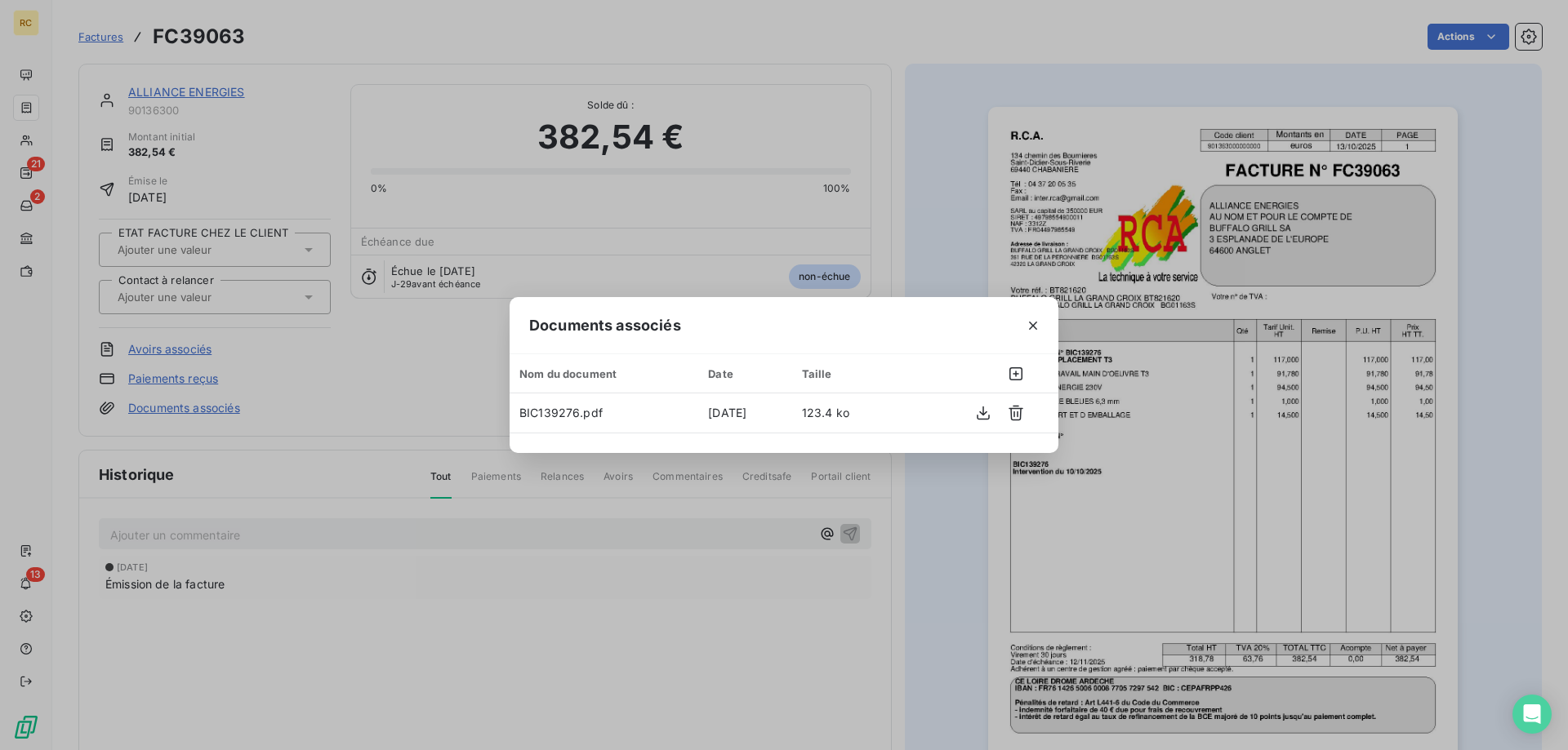
click at [421, 364] on div "Documents associés Nom du document Date Taille BIC139276.pdf 14 oct. 2025 123.4…" at bounding box center [784, 375] width 1568 height 750
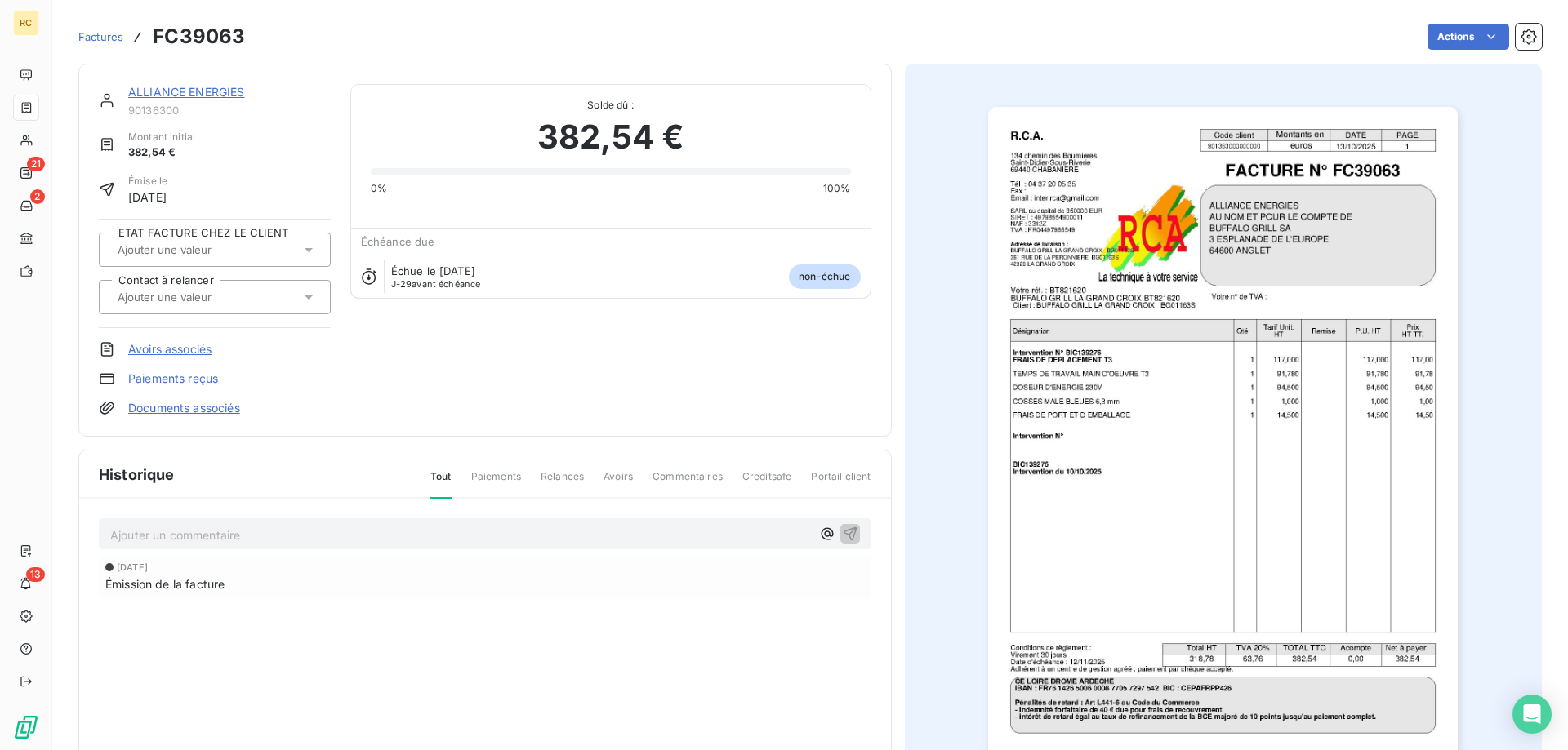
click at [296, 287] on div at bounding box center [206, 297] width 188 height 21
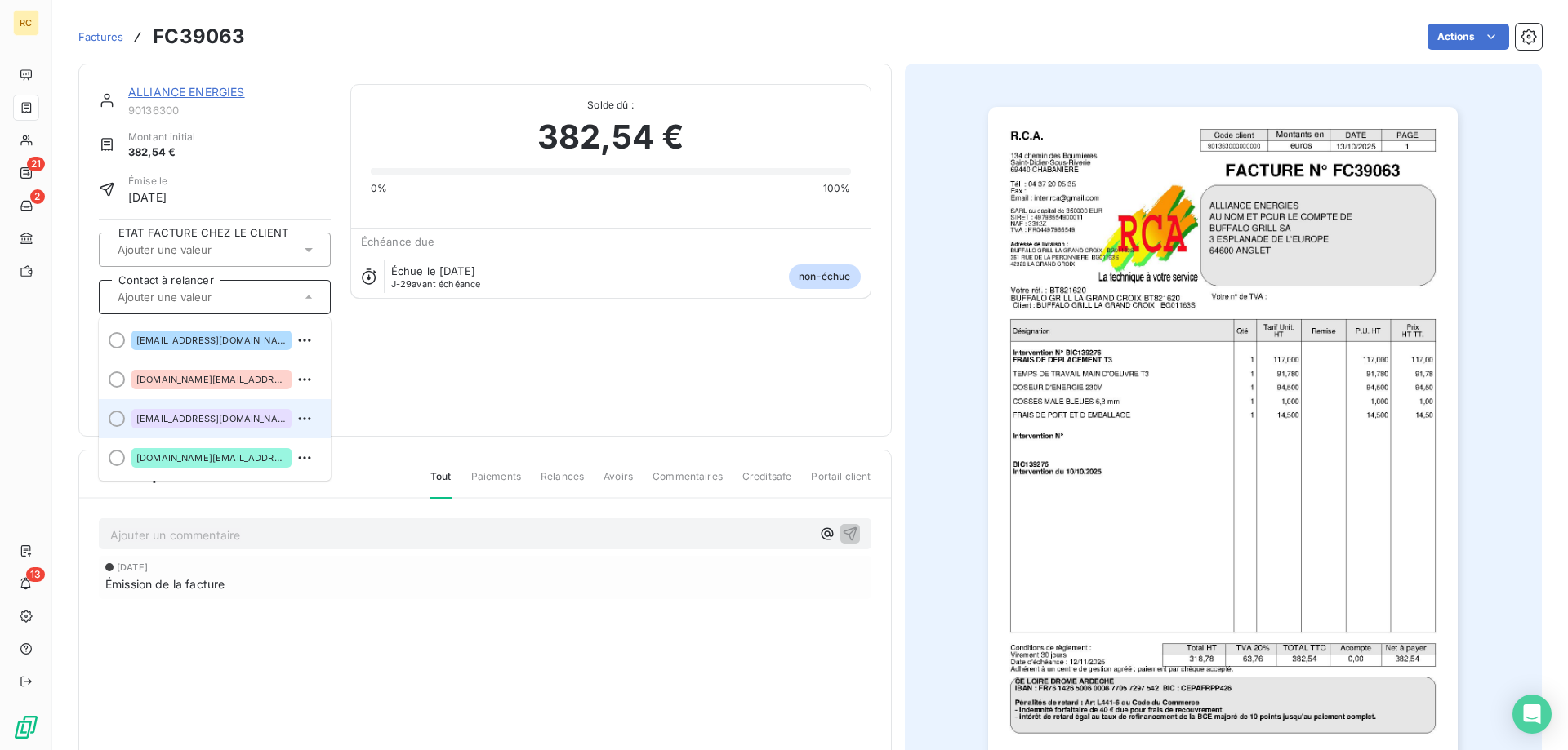
click at [219, 415] on span "factures@alliance-energies.fr" at bounding box center [211, 419] width 150 height 10
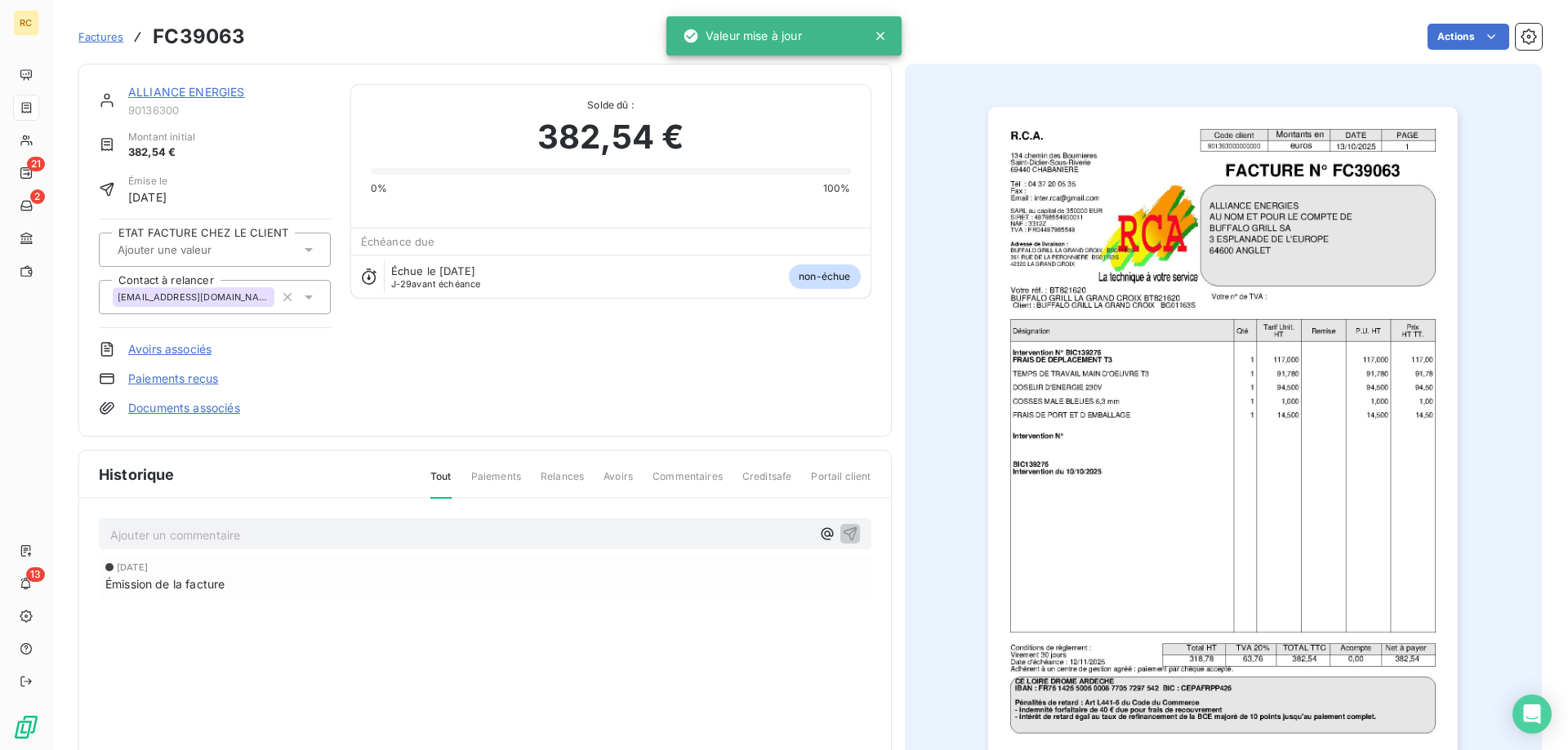
click at [645, 445] on div "ALLIANCE ENERGIES 90136300 Montant initial 382,54 € Émise le 13 oct. 2025 ETAT …" at bounding box center [485, 447] width 813 height 766
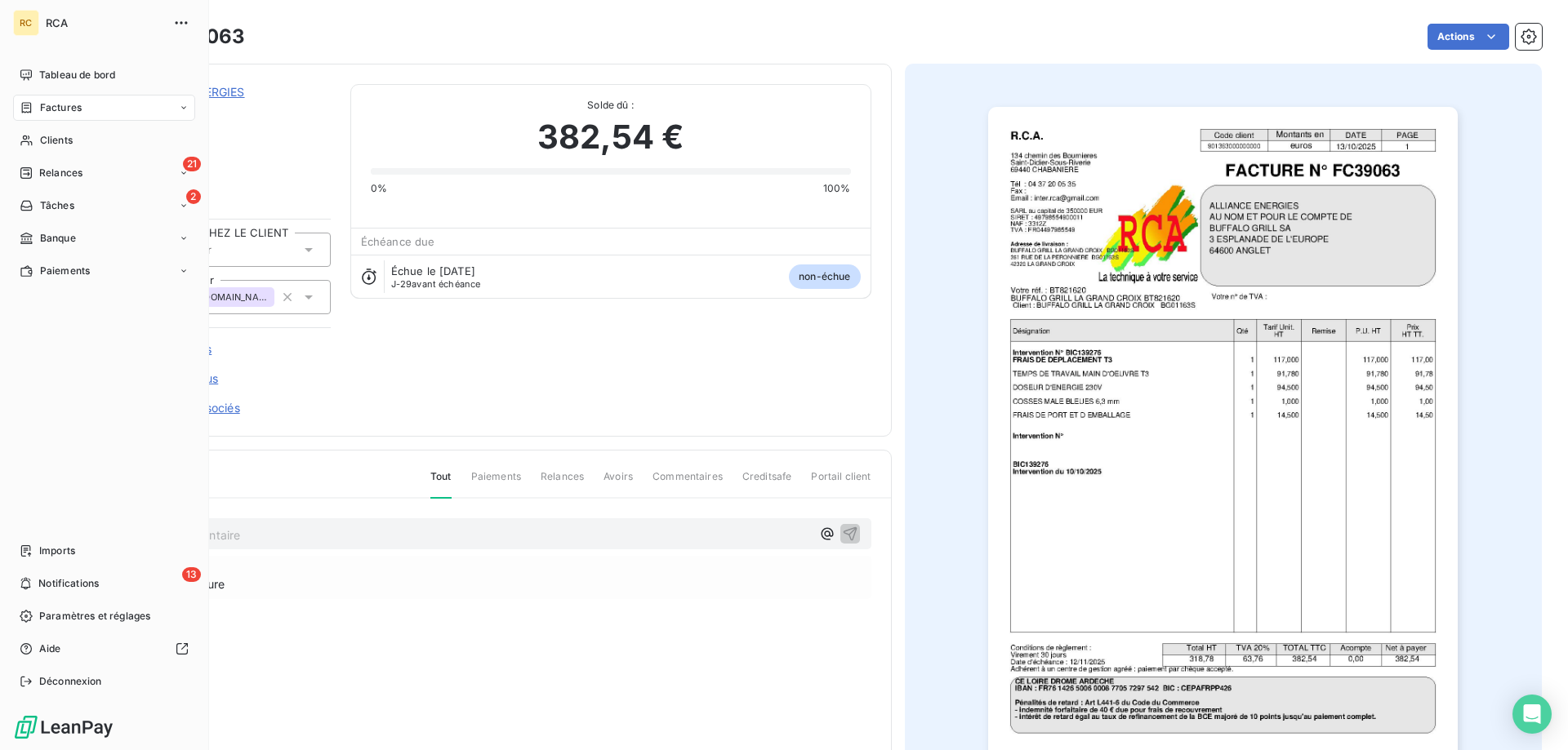
click at [54, 107] on span "Factures" at bounding box center [61, 108] width 42 height 15
click at [59, 104] on span "Factures" at bounding box center [61, 108] width 42 height 15
click at [66, 147] on span "Factures" at bounding box center [60, 141] width 42 height 15
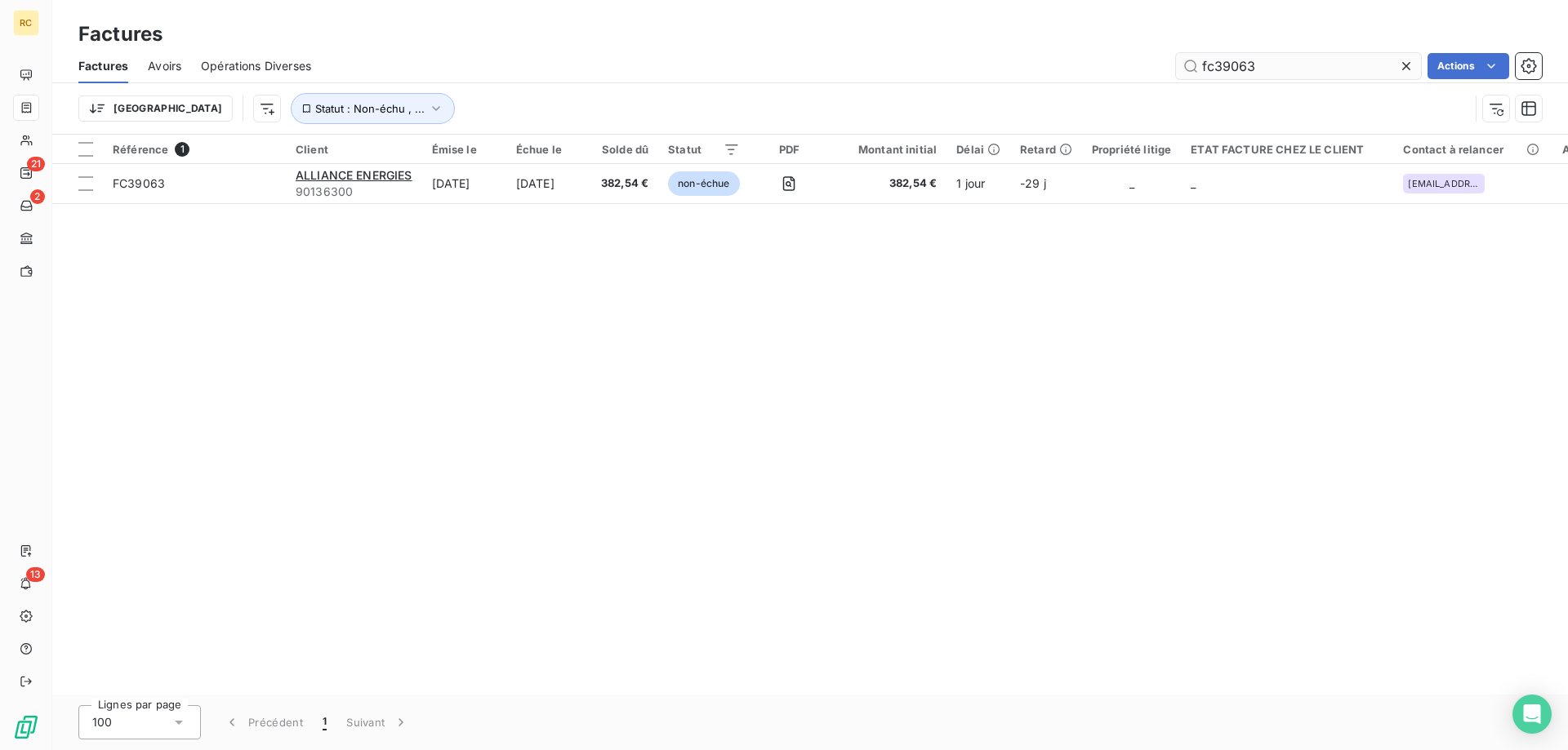
click at [1261, 64] on input "fc39063" at bounding box center [1298, 65] width 245 height 26
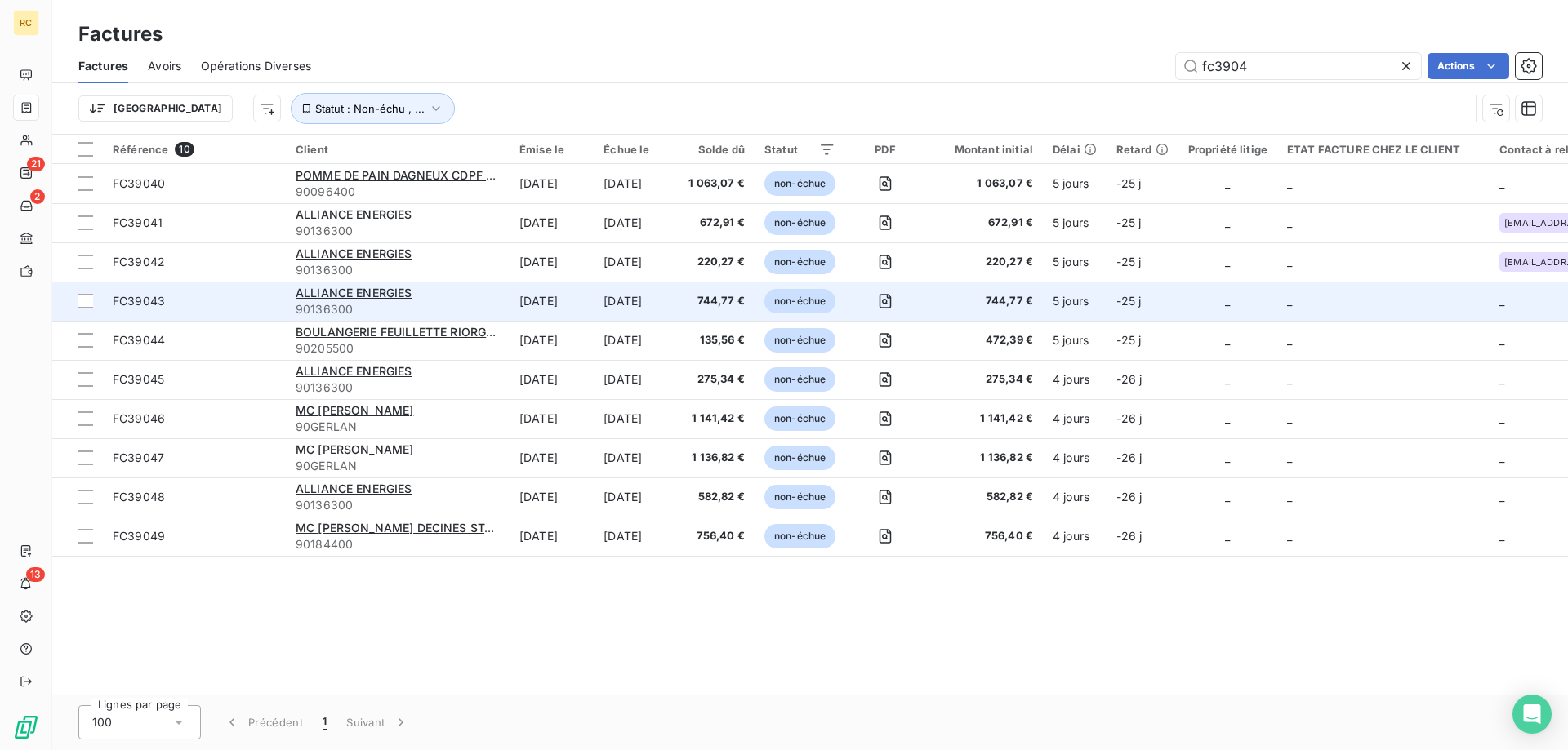
type input "fc3904"
click at [147, 294] on span "FC39043" at bounding box center [138, 301] width 52 height 14
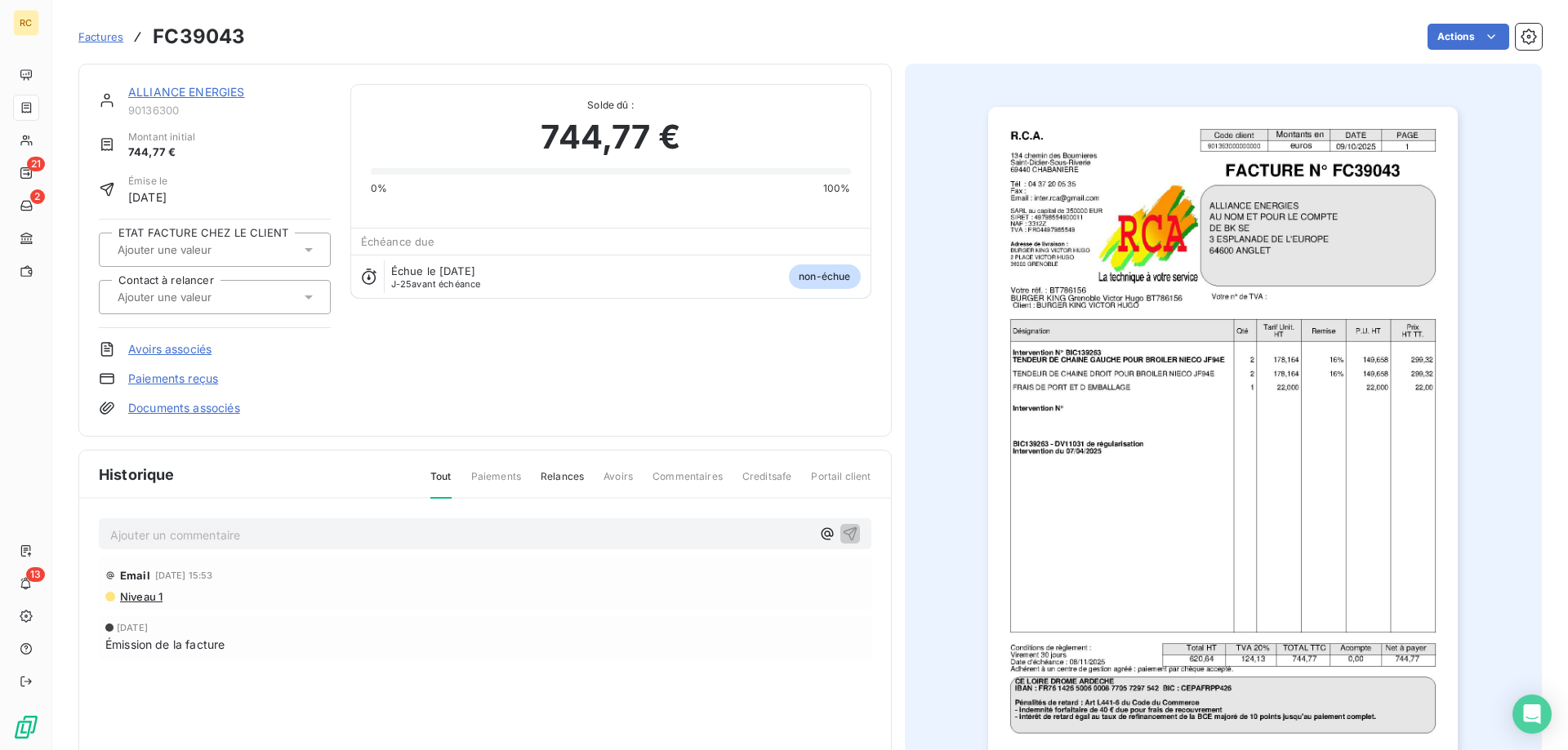
click at [306, 297] on icon at bounding box center [308, 297] width 8 height 4
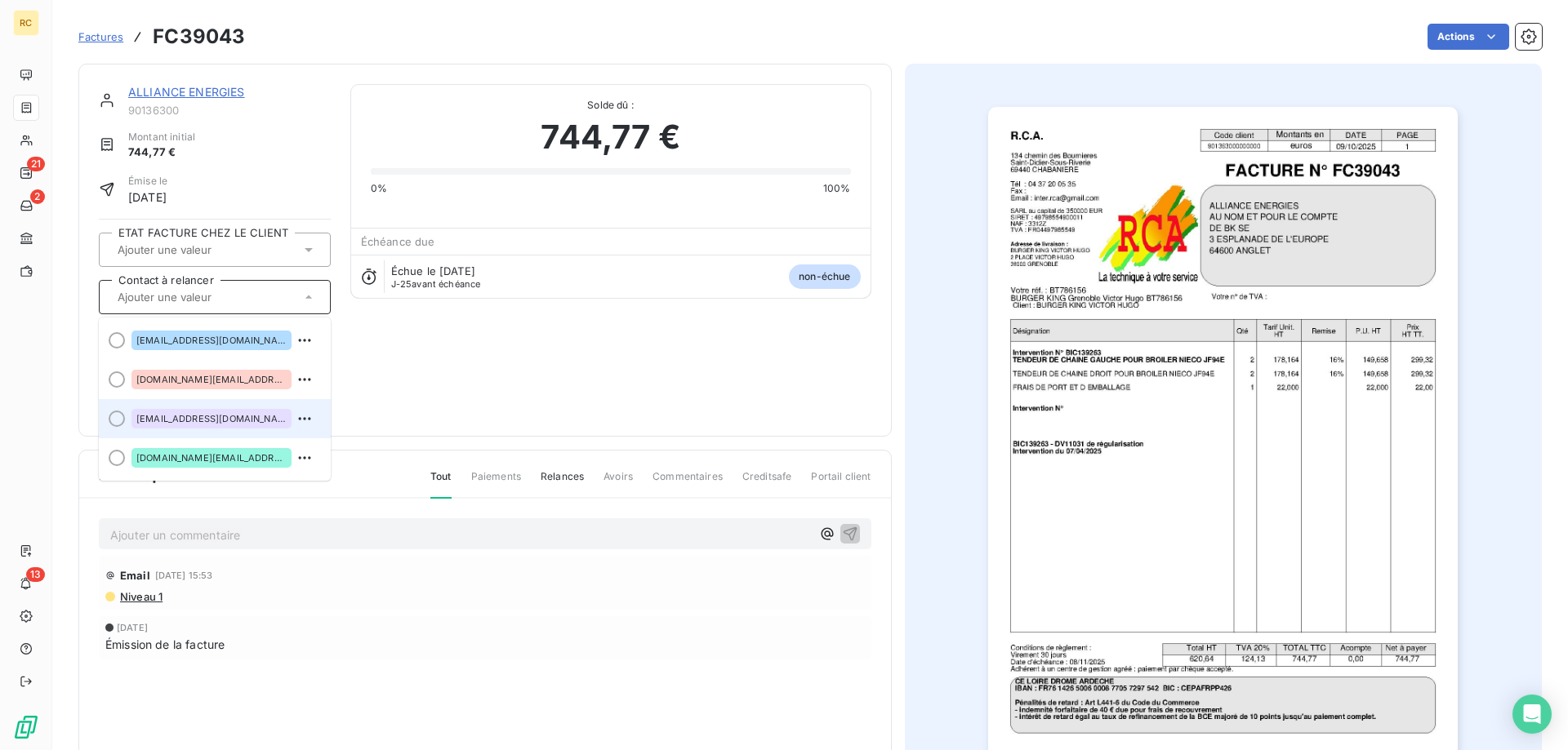
click at [210, 419] on span "factures@alliance-energies.fr" at bounding box center [211, 419] width 150 height 10
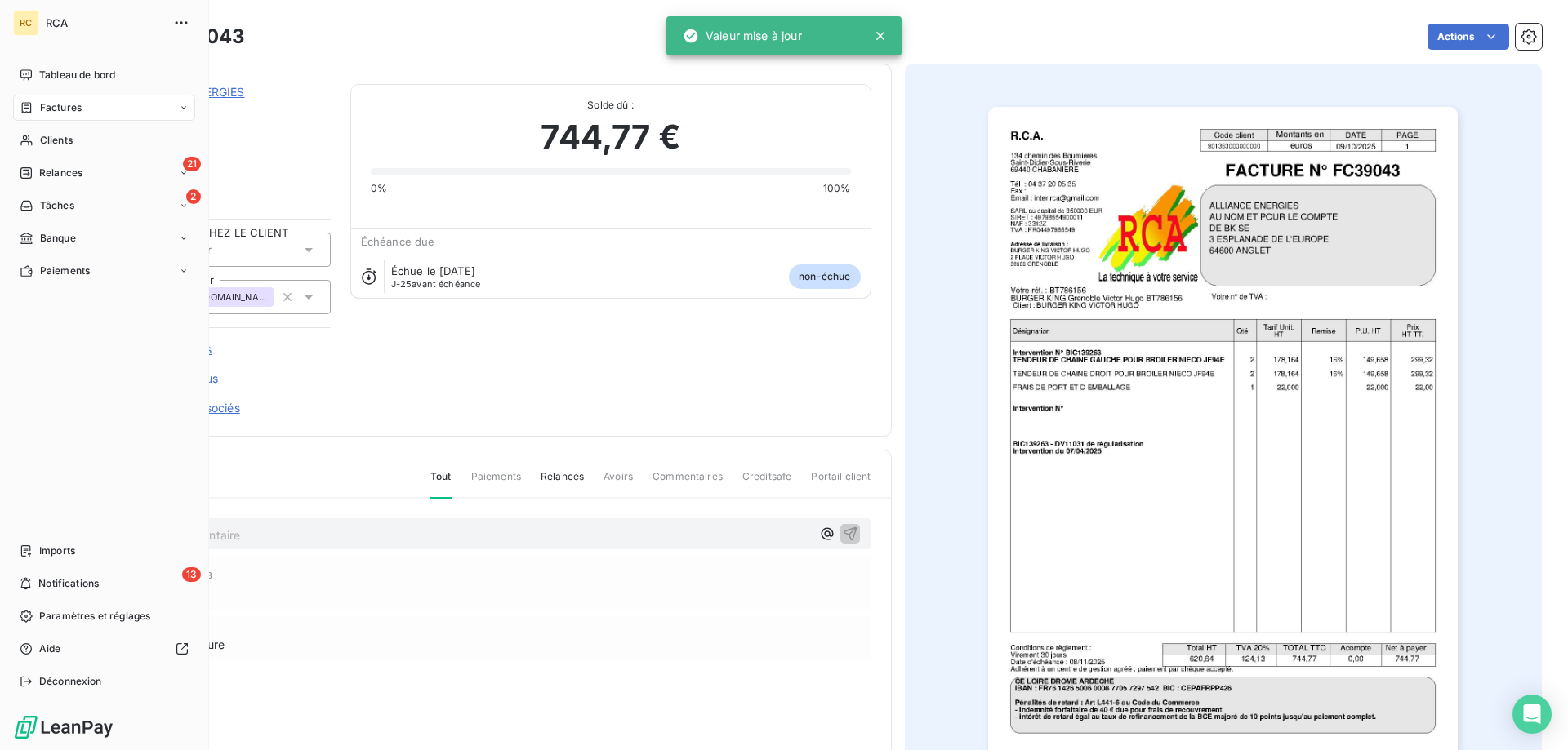
click at [59, 109] on span "Factures" at bounding box center [61, 108] width 42 height 15
click at [77, 146] on span "Factures" at bounding box center [60, 141] width 42 height 15
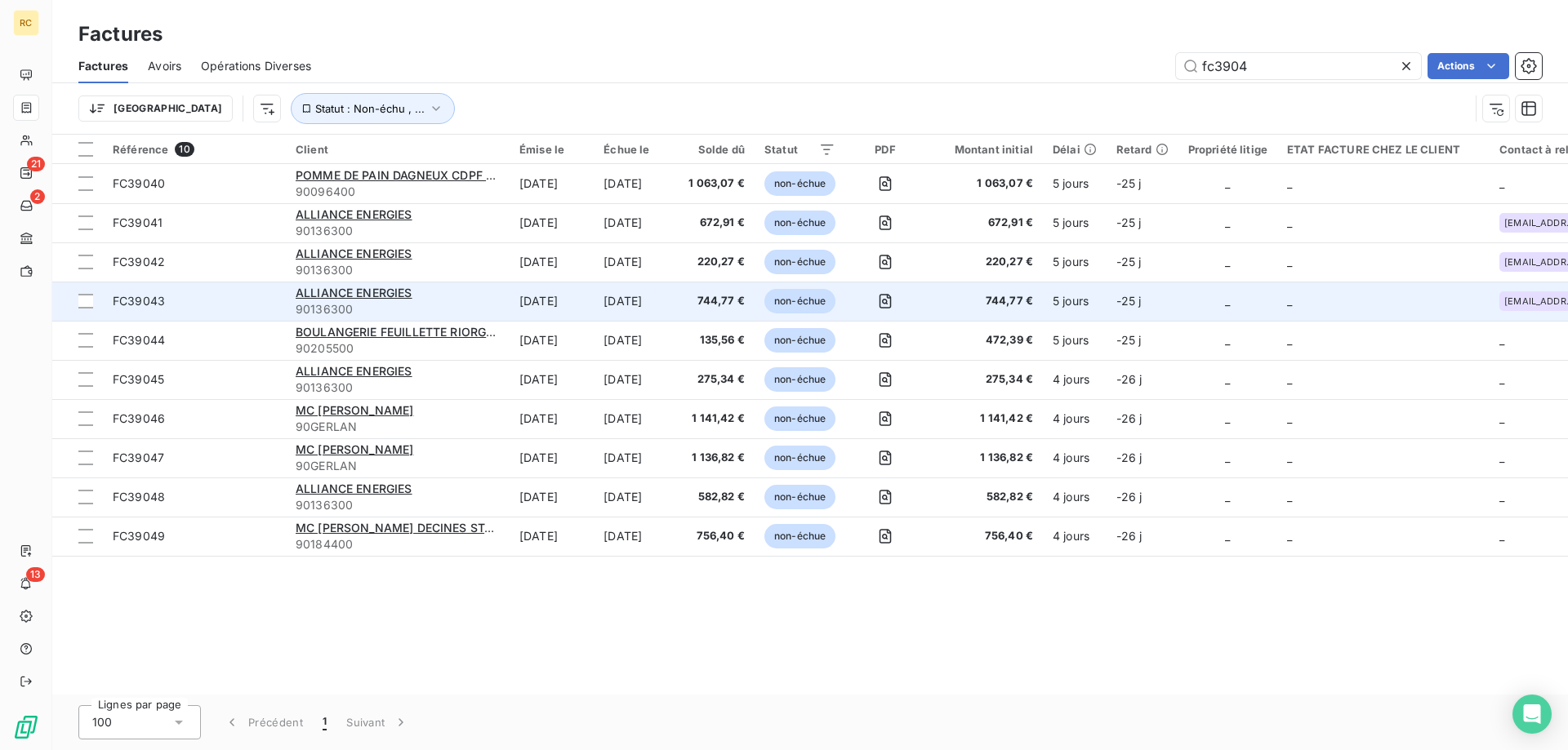
click at [125, 300] on span "FC39043" at bounding box center [138, 301] width 52 height 14
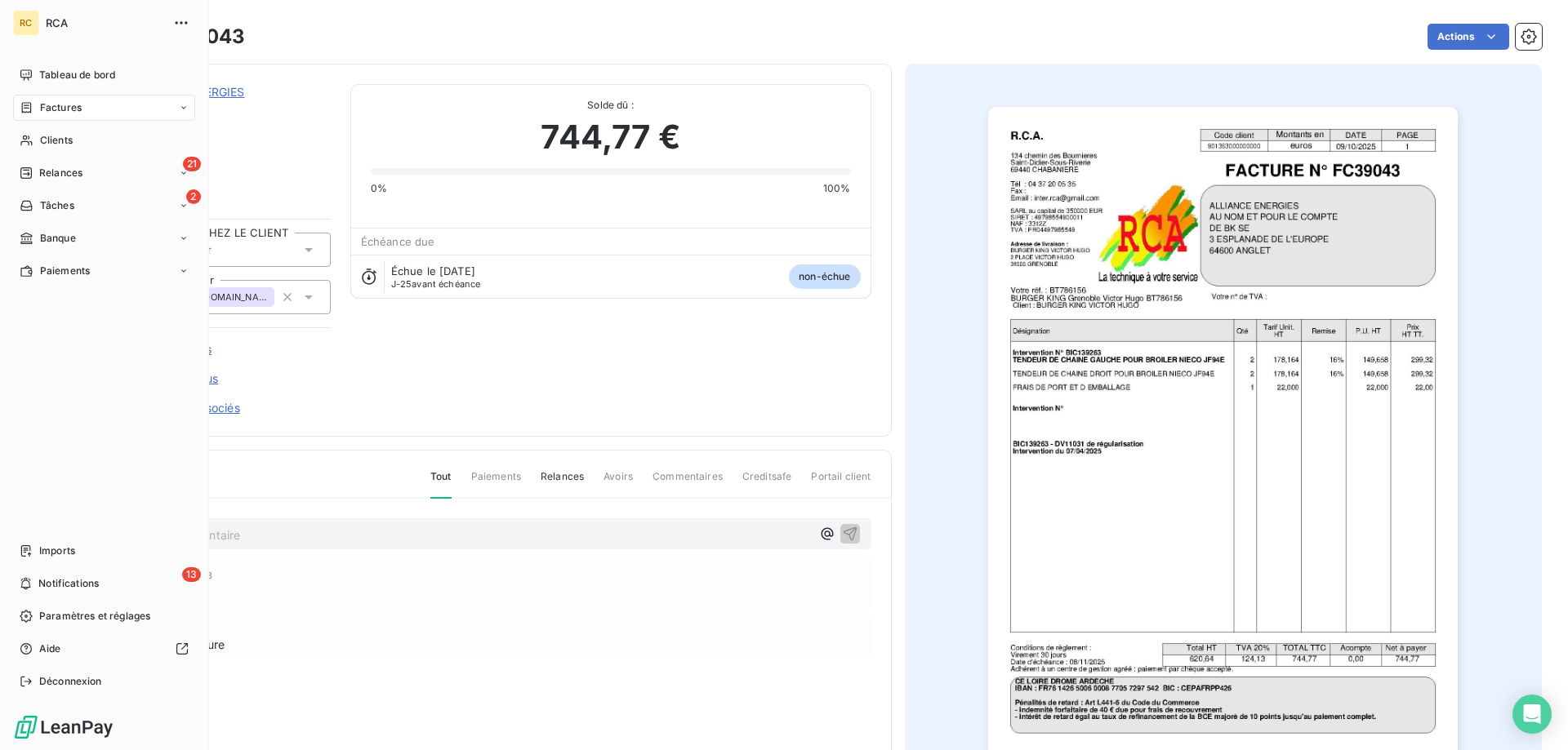
click at [38, 105] on div "Factures" at bounding box center [50, 108] width 62 height 15
click at [78, 147] on span "Factures" at bounding box center [60, 141] width 42 height 15
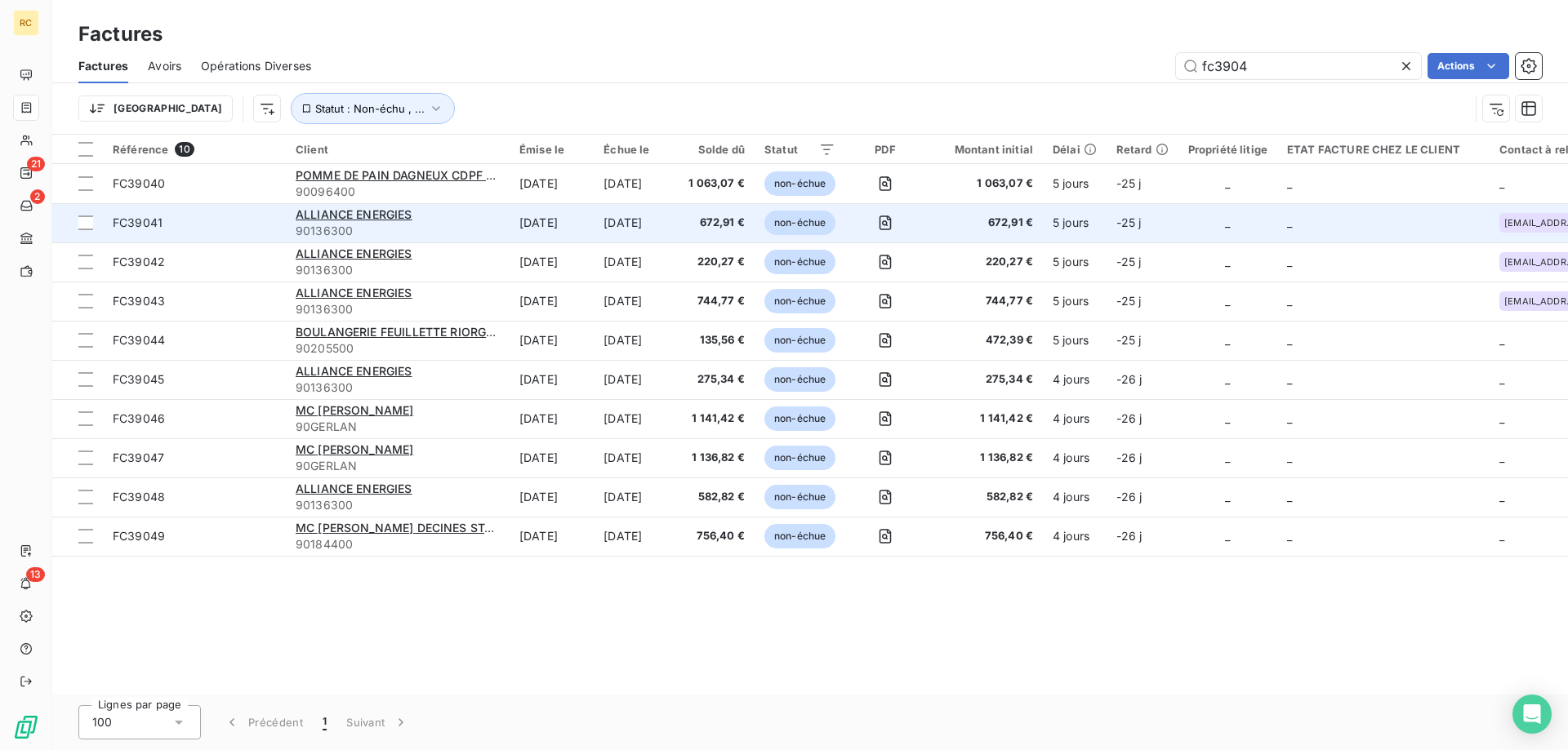
click at [163, 220] on span "FC39041" at bounding box center [194, 222] width 163 height 16
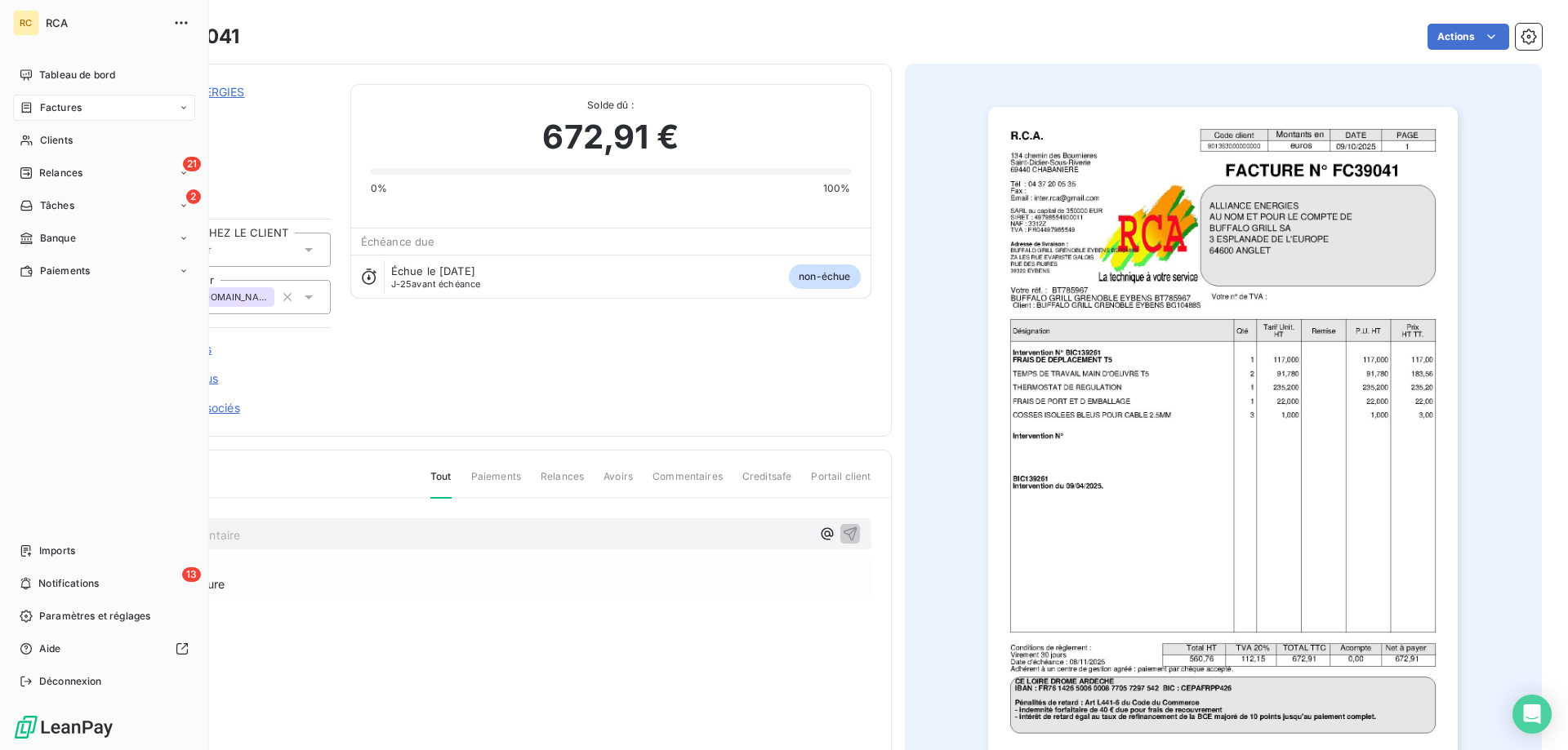
click at [44, 113] on span "Factures" at bounding box center [61, 108] width 42 height 15
click at [49, 99] on div "Factures" at bounding box center [104, 107] width 182 height 26
click at [56, 138] on span "Factures" at bounding box center [60, 141] width 42 height 15
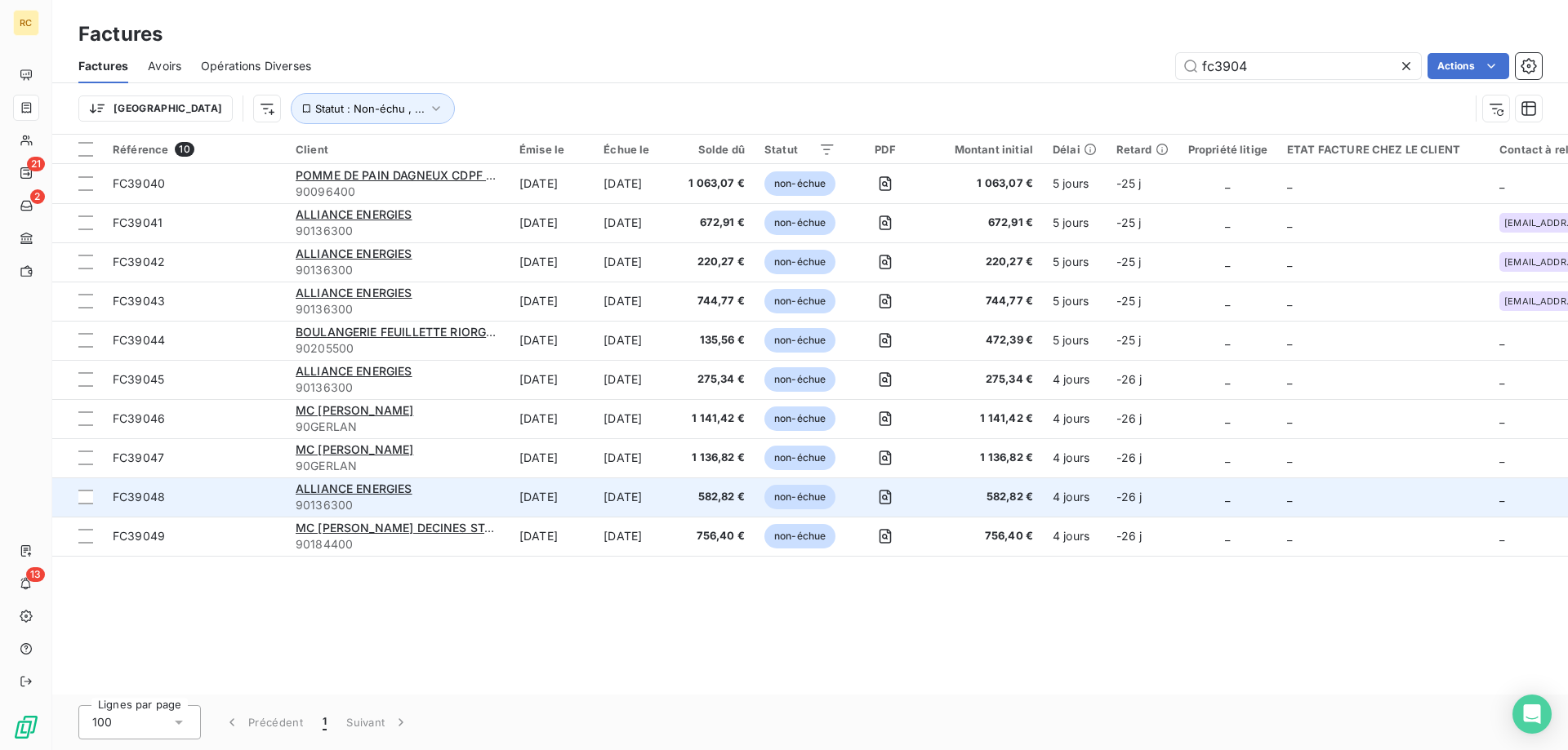
click at [147, 498] on span "FC39048" at bounding box center [138, 497] width 52 height 14
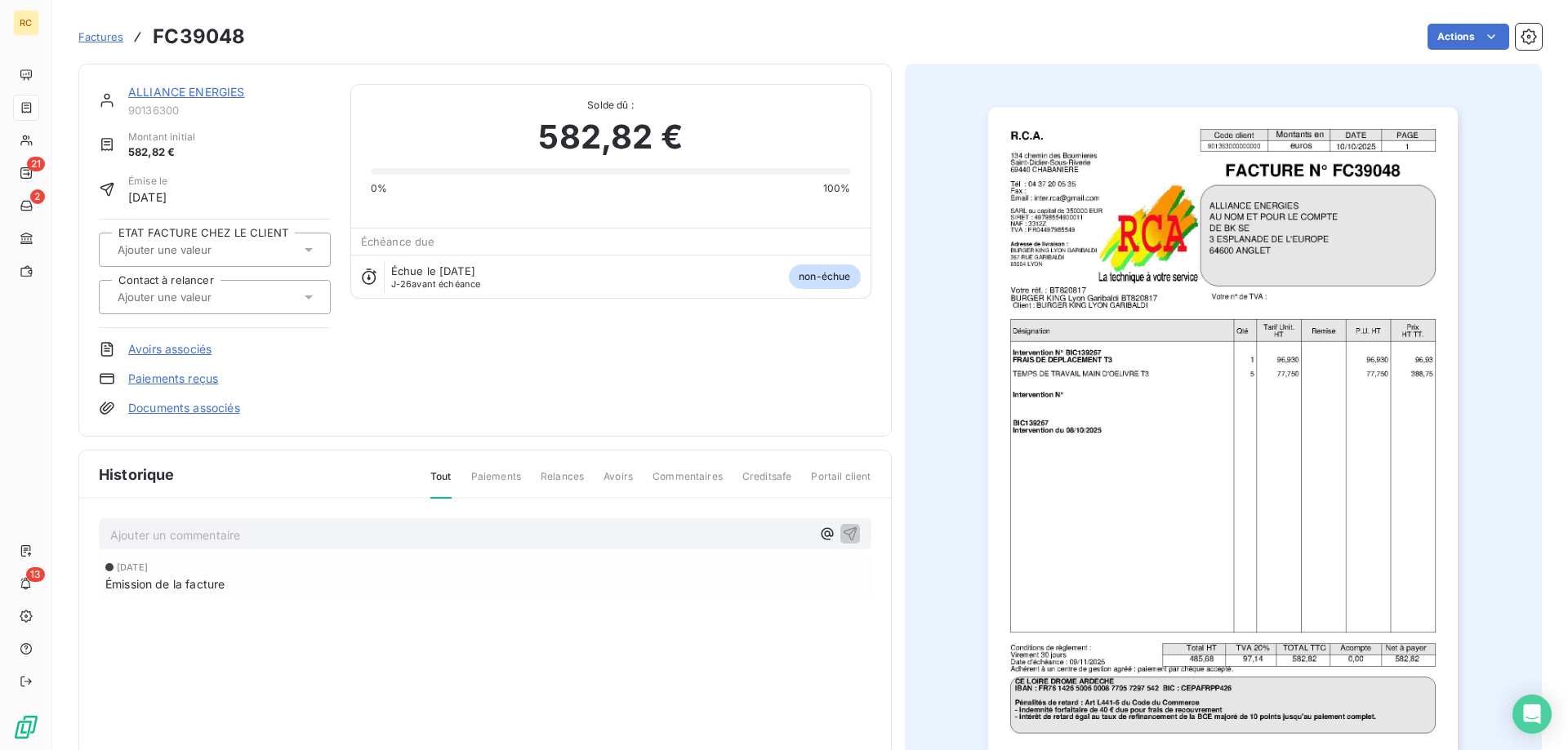
click at [265, 290] on div at bounding box center [206, 297] width 188 height 21
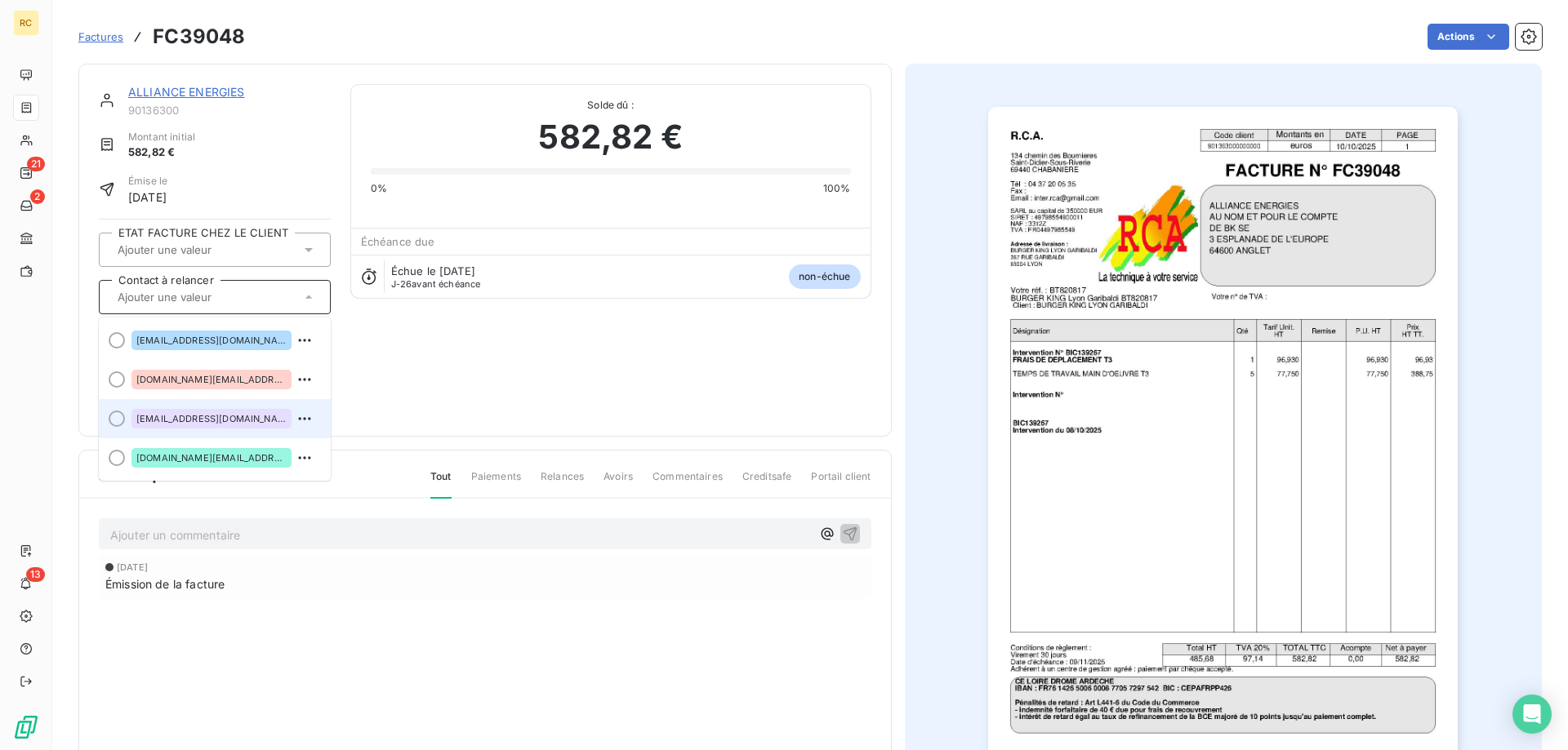
click at [204, 411] on div "factures@alliance-energies.fr" at bounding box center [211, 418] width 160 height 19
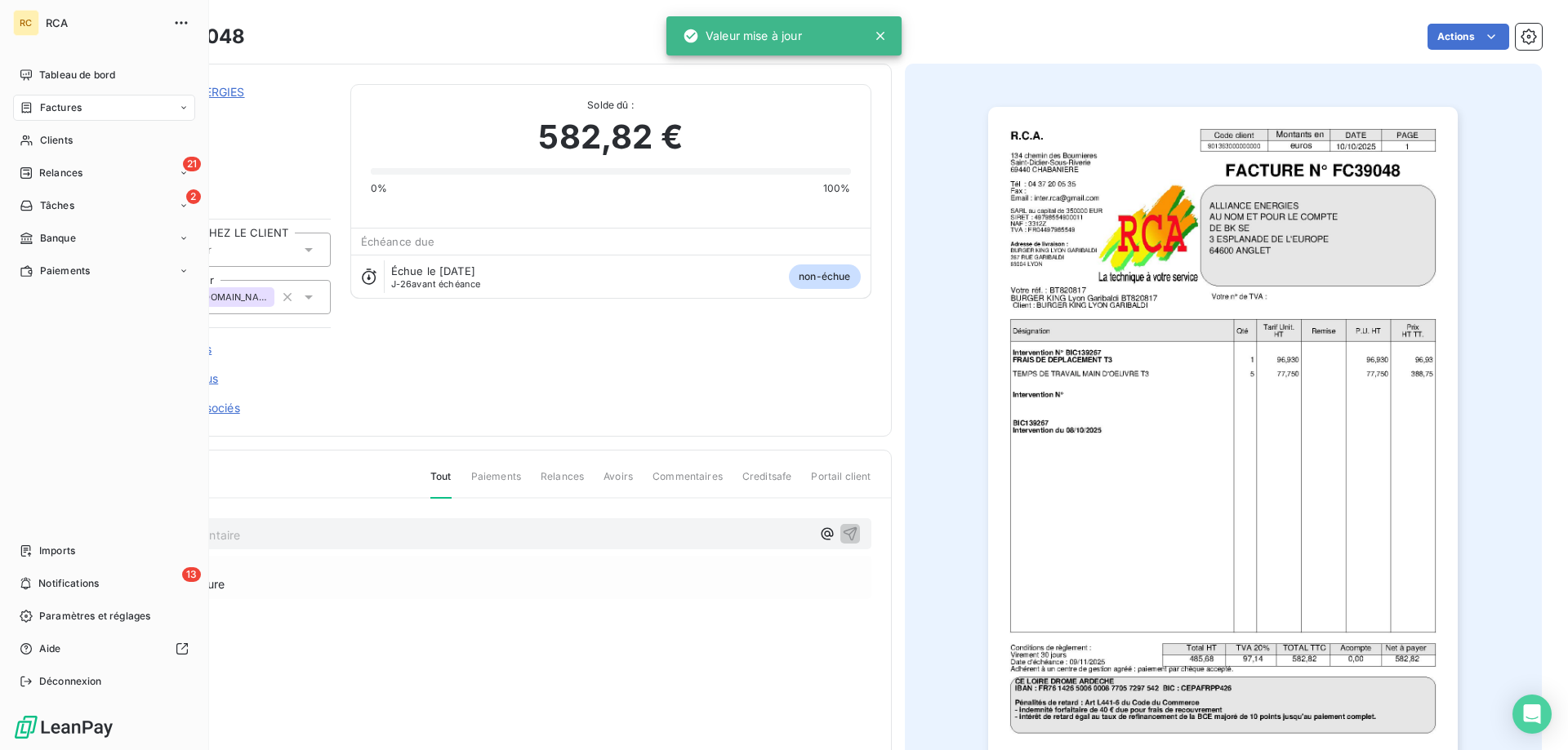
click at [53, 115] on div "Factures" at bounding box center [104, 107] width 182 height 26
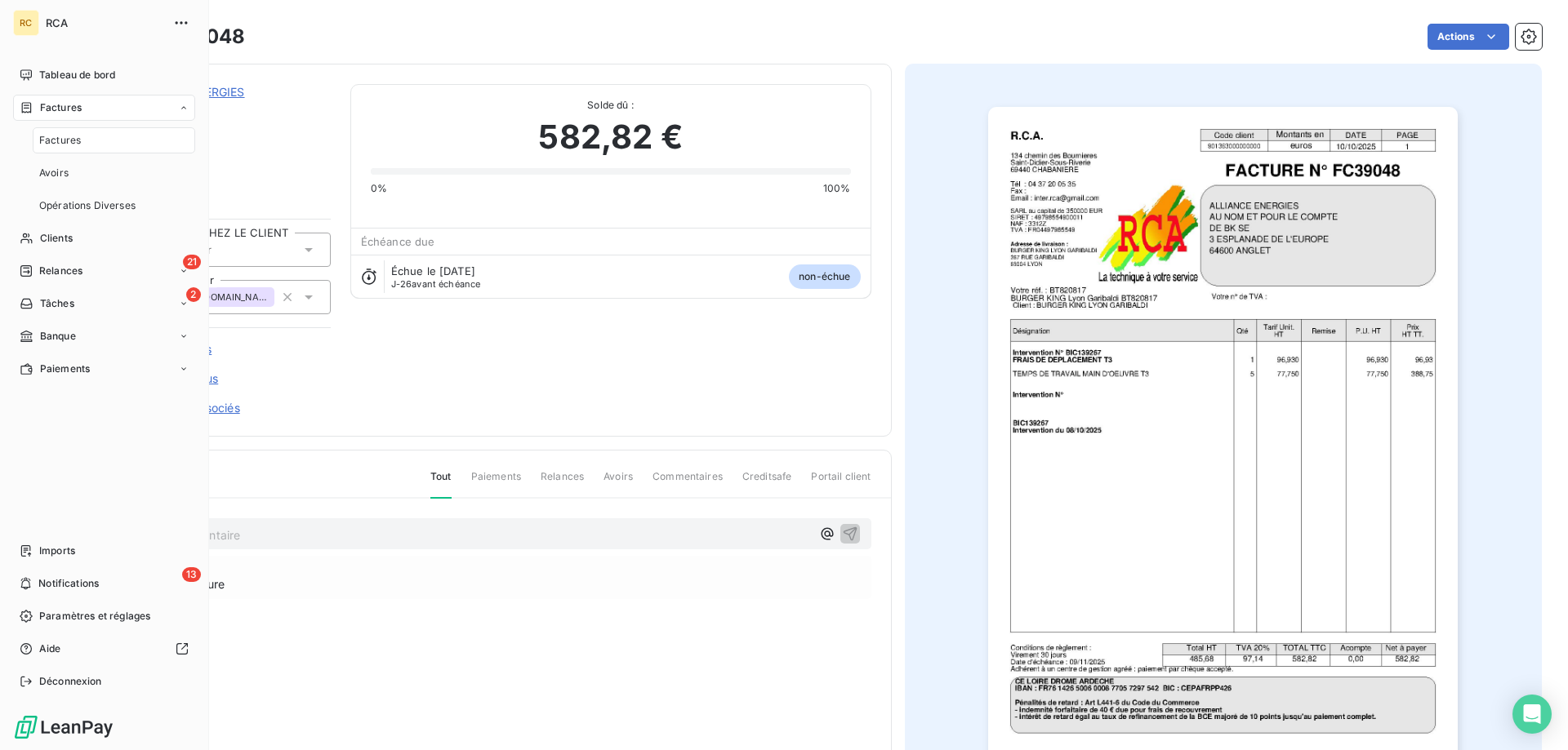
click at [62, 142] on span "Factures" at bounding box center [60, 141] width 42 height 15
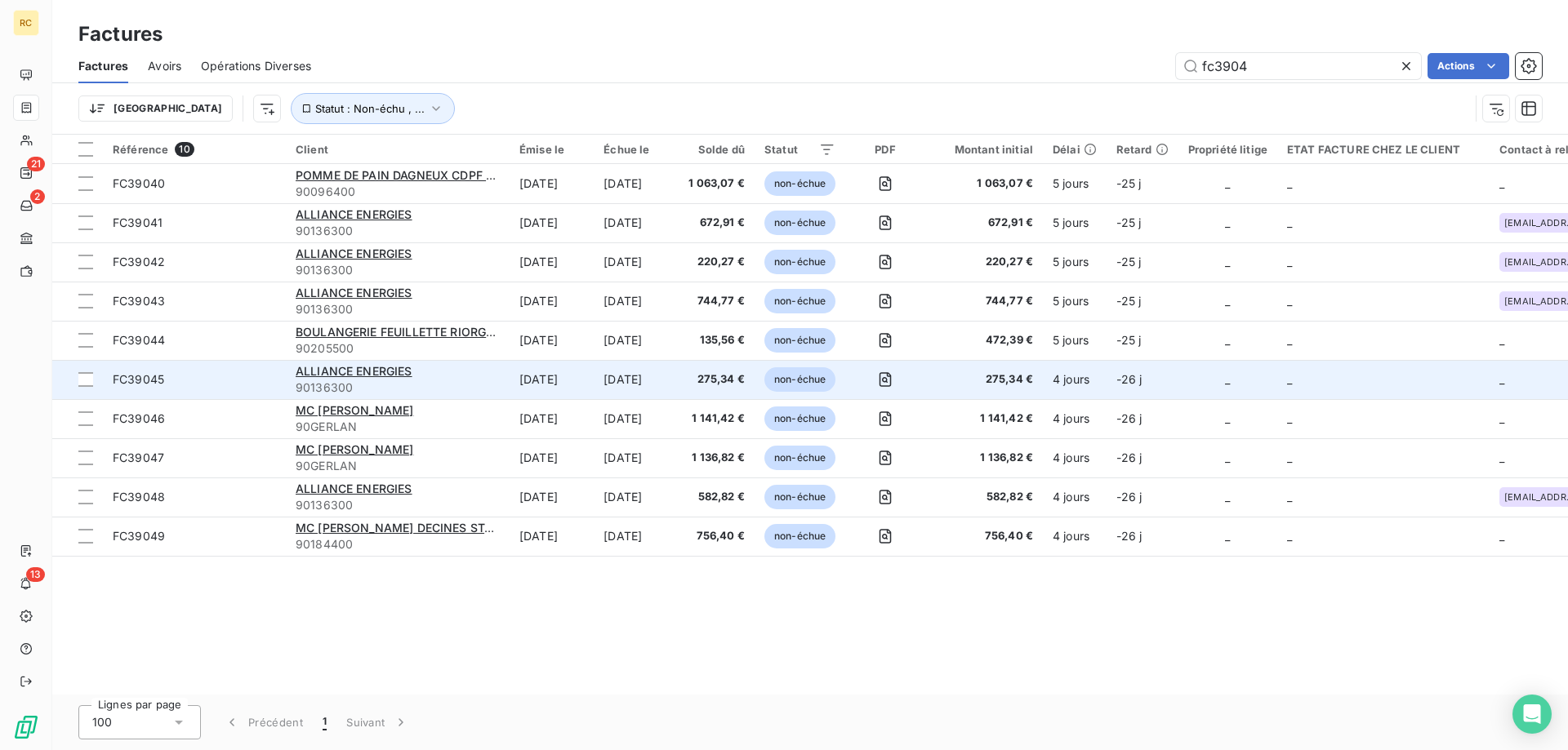
click at [153, 375] on span "FC39045" at bounding box center [137, 379] width 51 height 14
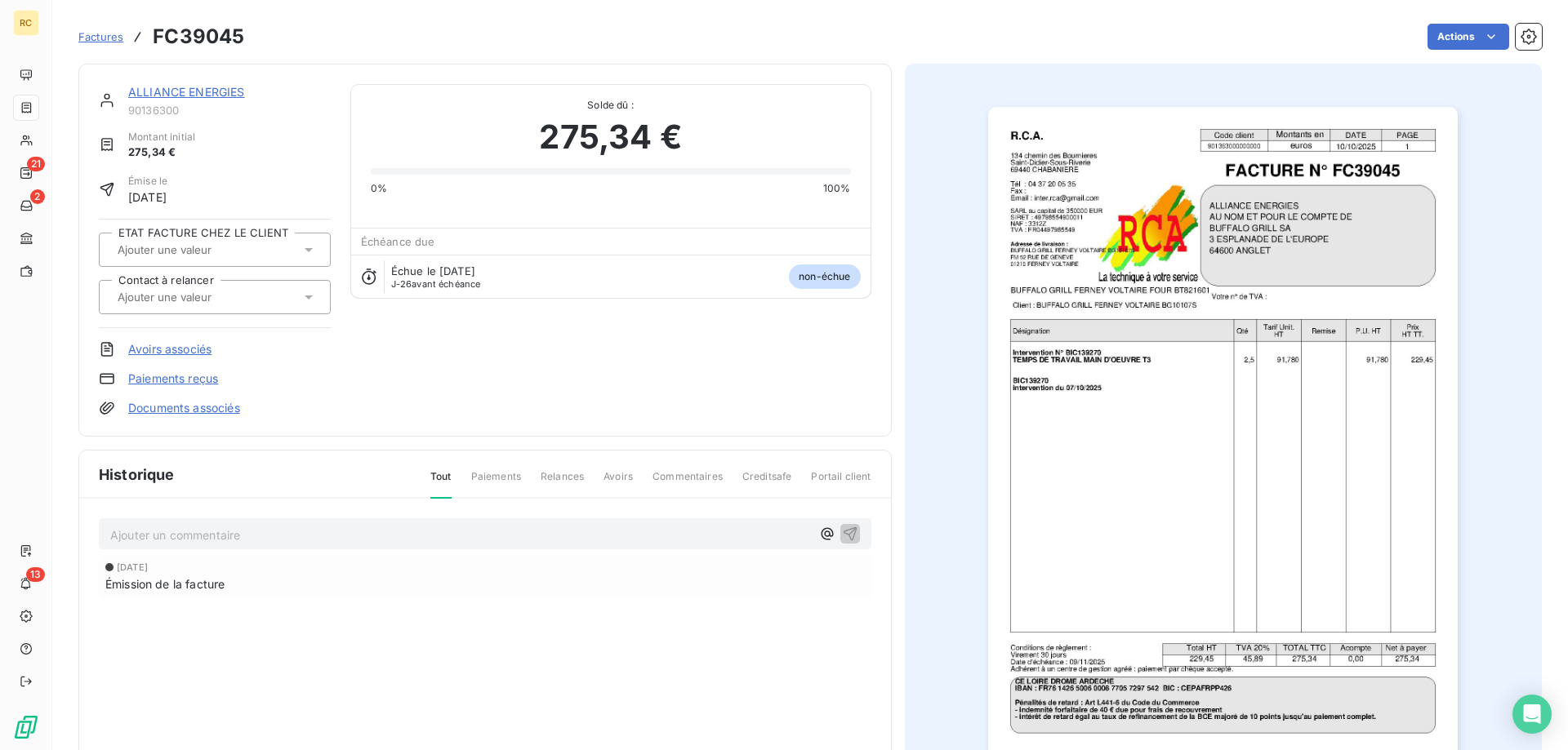
click at [247, 297] on input "text" at bounding box center [198, 297] width 164 height 15
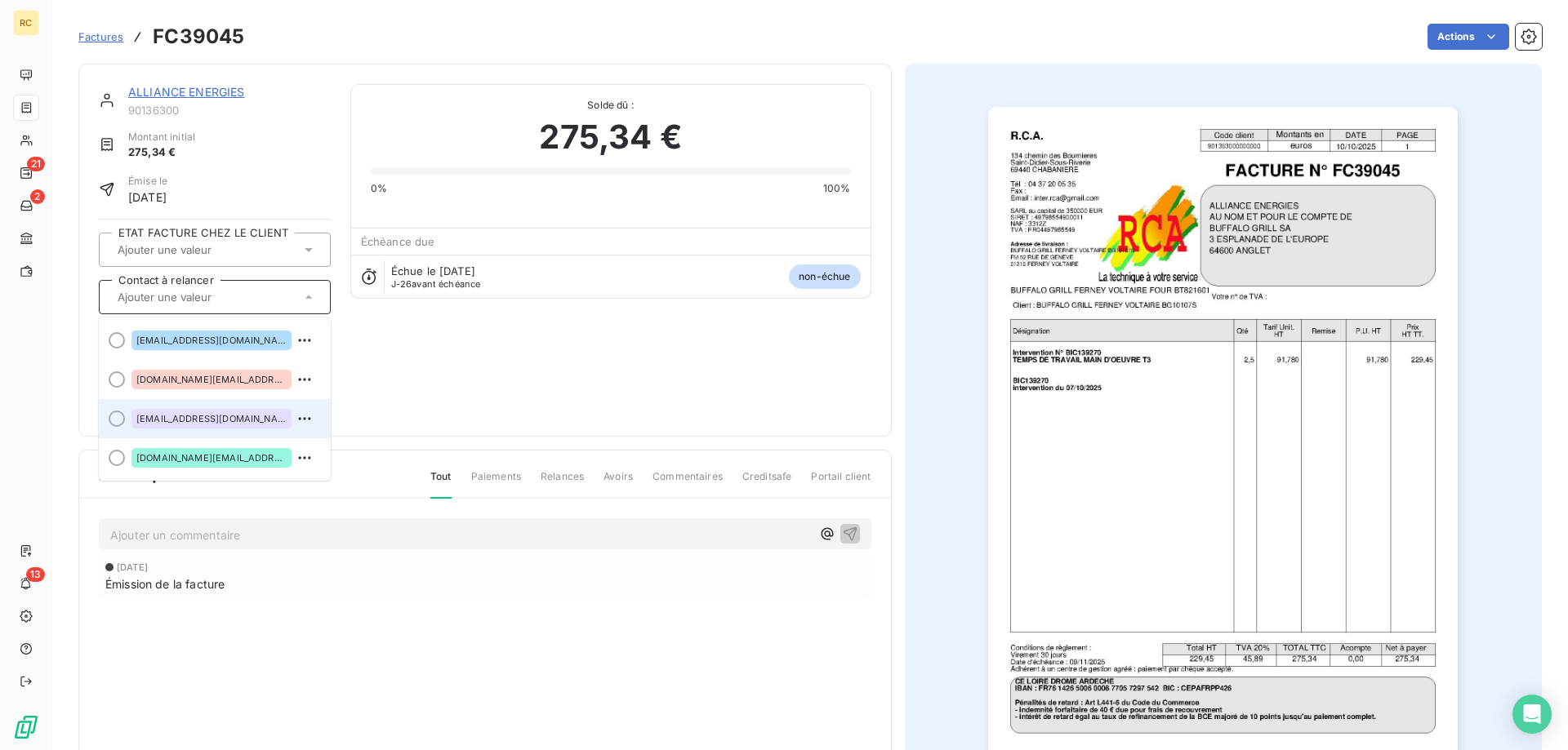
click at [183, 416] on span "factures@alliance-energies.fr" at bounding box center [211, 419] width 150 height 10
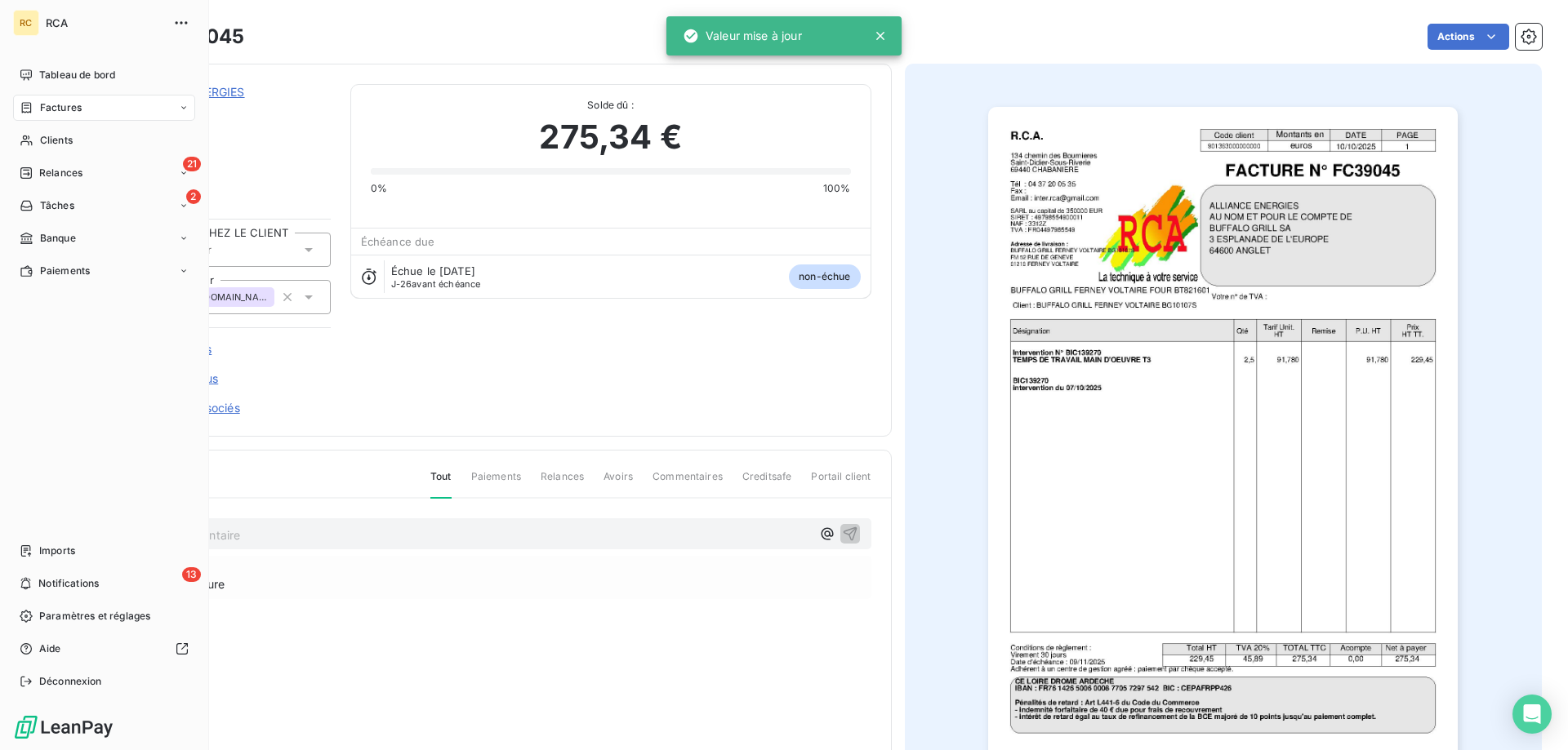
click at [40, 111] on span "Factures" at bounding box center [61, 108] width 42 height 15
click at [63, 142] on span "Factures" at bounding box center [60, 141] width 42 height 15
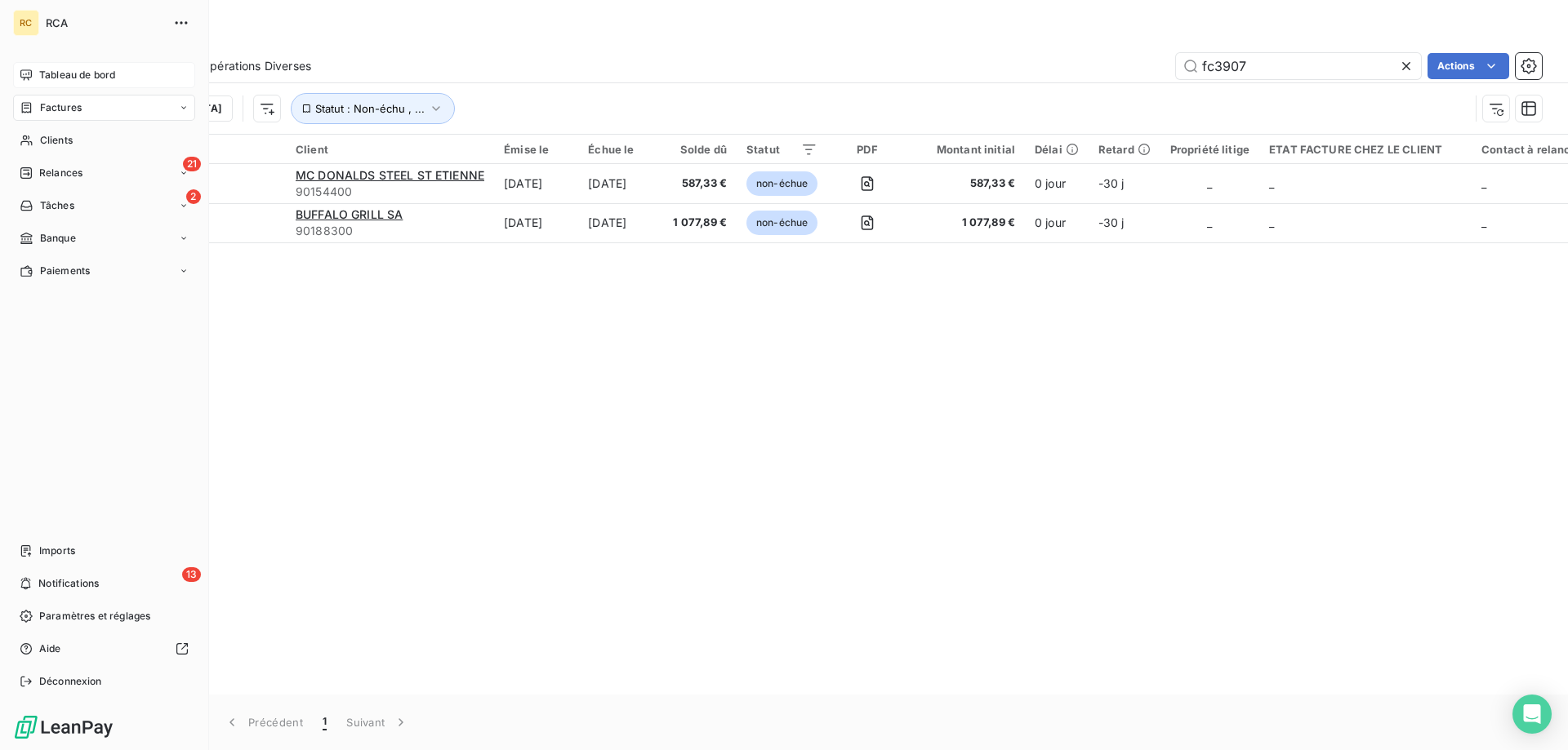
type input "fc3907"
click at [46, 74] on span "Tableau de bord" at bounding box center [77, 75] width 76 height 15
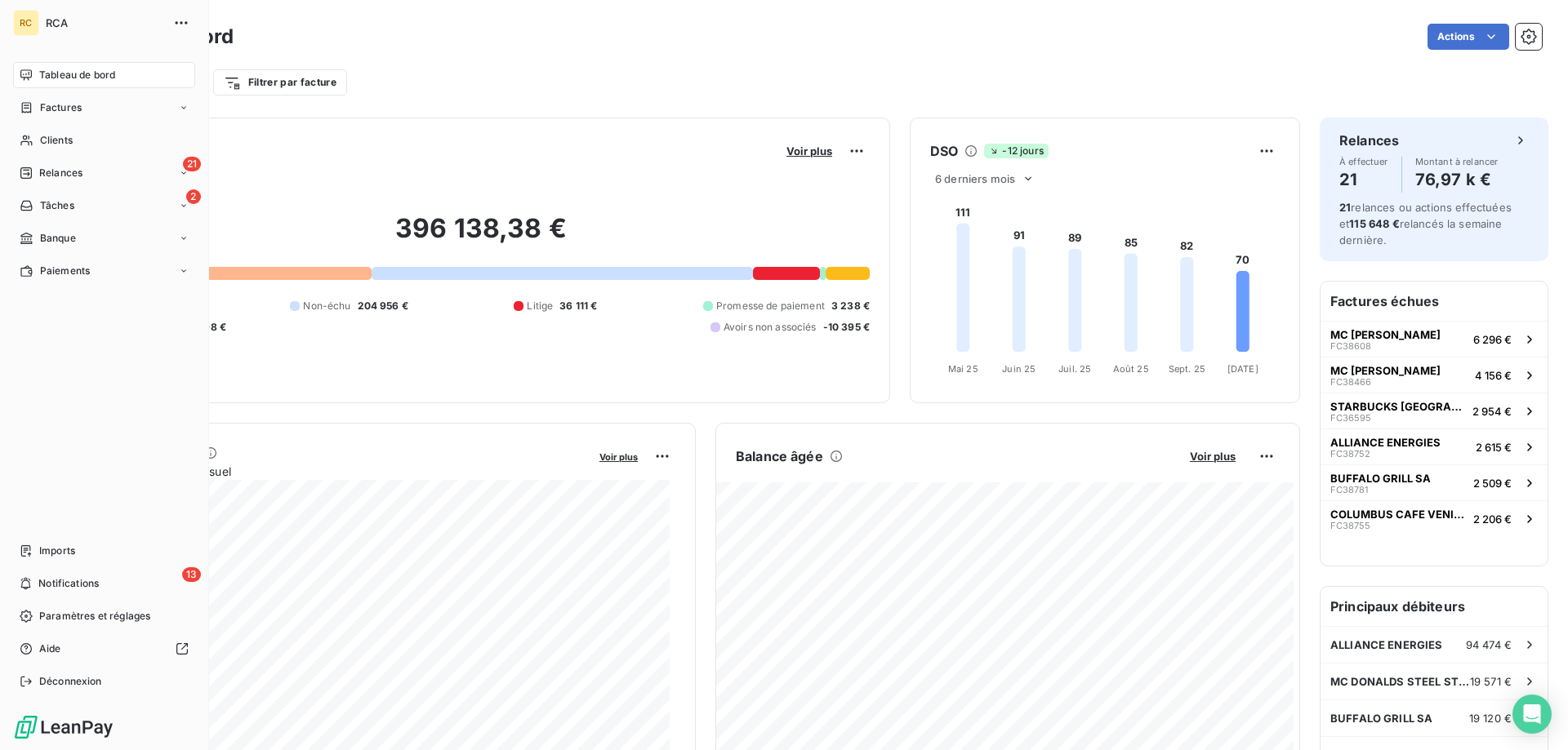
click at [41, 79] on span "Tableau de bord" at bounding box center [77, 75] width 76 height 15
